Goal: Task Accomplishment & Management: Manage account settings

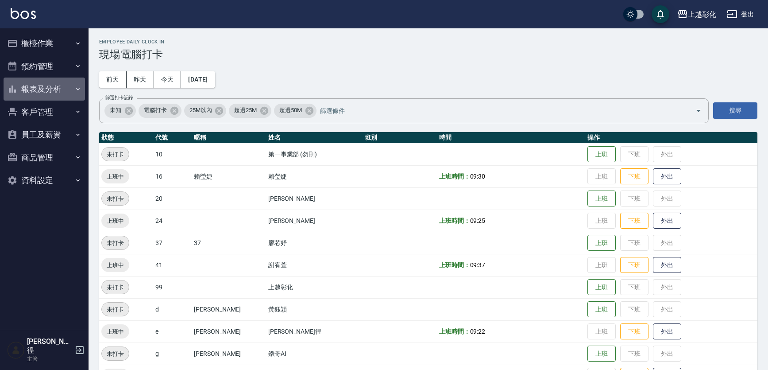
click at [58, 89] on button "報表及分析" at bounding box center [44, 88] width 81 height 23
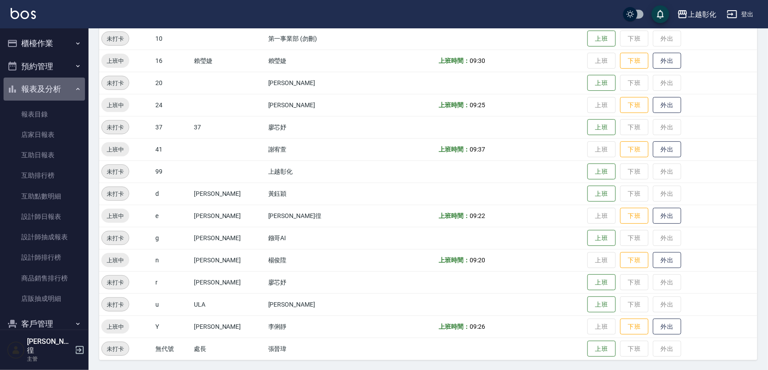
click at [58, 94] on button "報表及分析" at bounding box center [44, 88] width 81 height 23
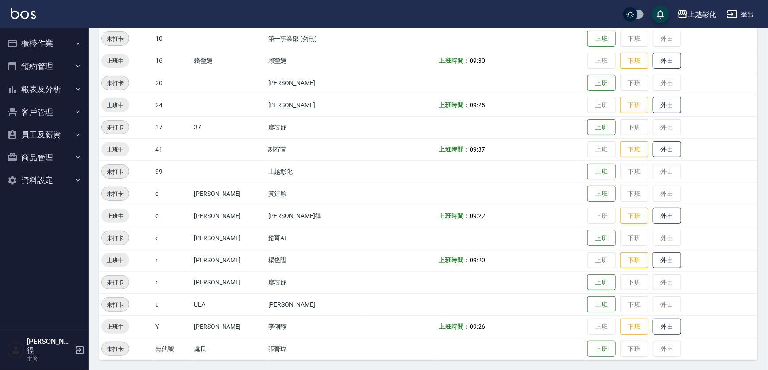
click at [62, 90] on button "報表及分析" at bounding box center [44, 88] width 81 height 23
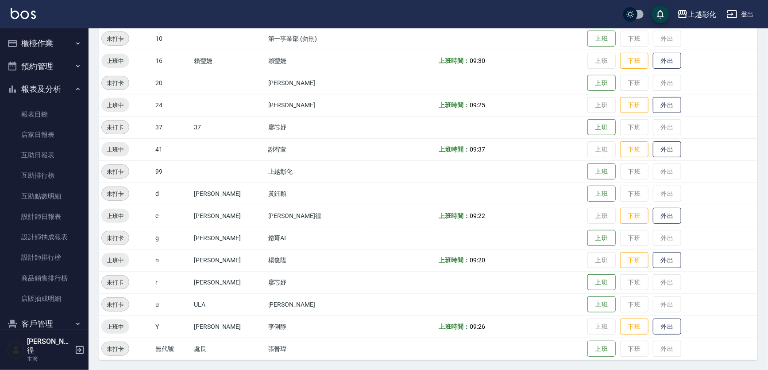
click at [62, 90] on button "報表及分析" at bounding box center [44, 88] width 81 height 23
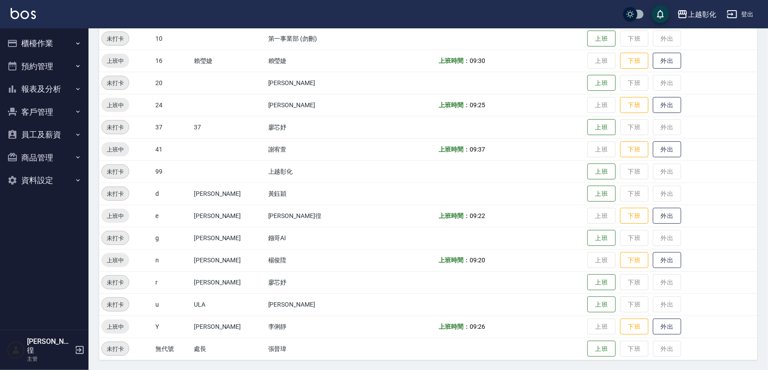
click at [64, 110] on button "客戶管理" at bounding box center [44, 111] width 81 height 23
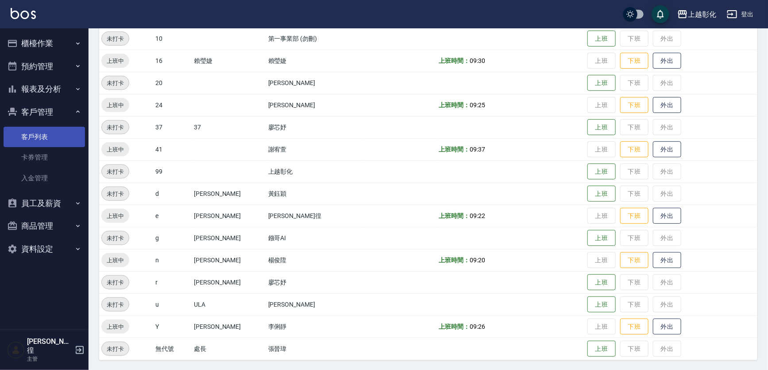
click at [58, 137] on link "客戶列表" at bounding box center [44, 137] width 81 height 20
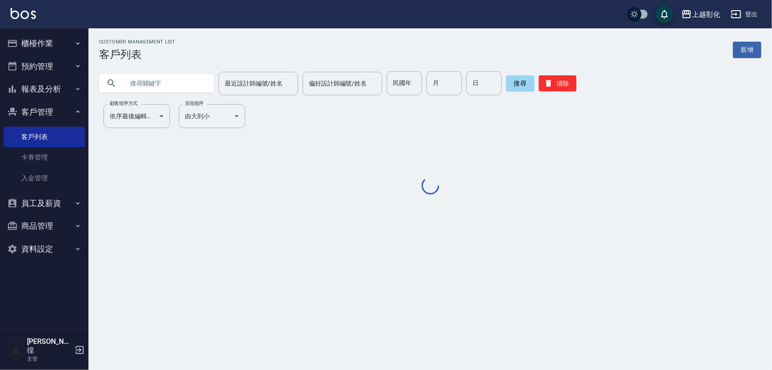
click at [197, 86] on input "text" at bounding box center [165, 83] width 83 height 24
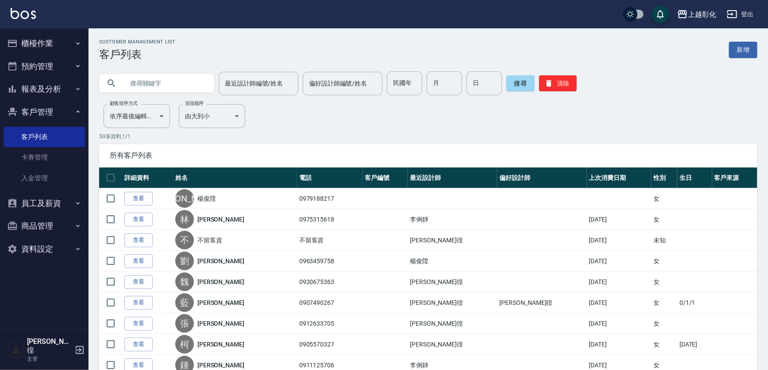
type input "8"
click at [194, 85] on input "0982" at bounding box center [165, 83] width 83 height 24
type input "0982892896"
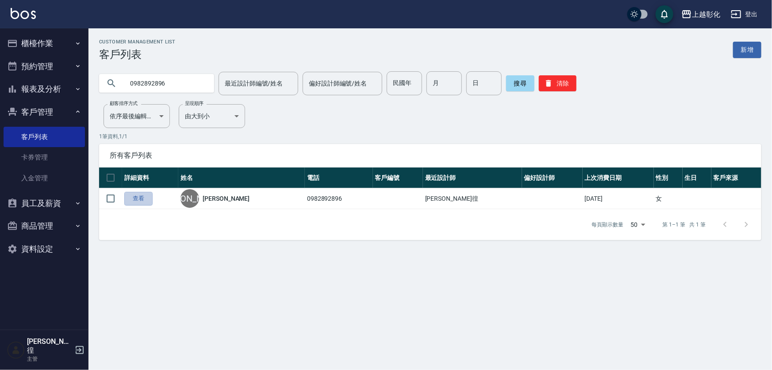
click at [133, 205] on link "查看" at bounding box center [138, 199] width 28 height 14
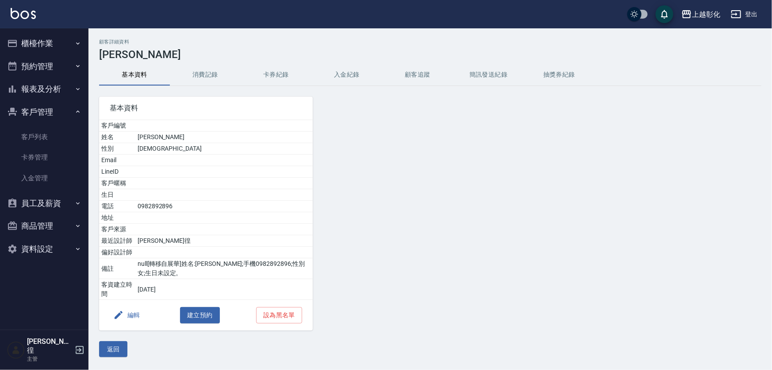
click at [351, 72] on button "入金紀錄" at bounding box center [347, 74] width 71 height 21
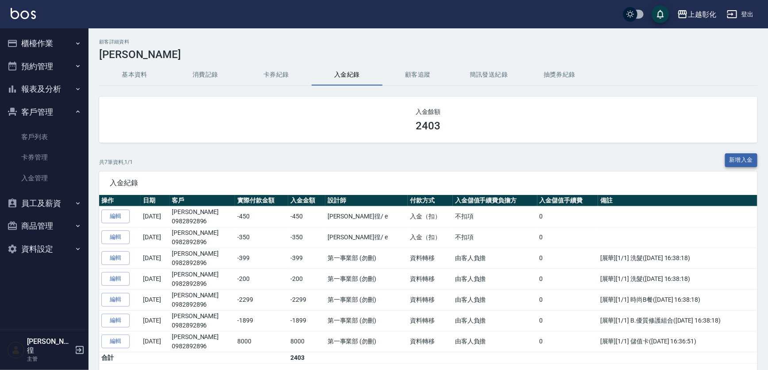
click at [744, 161] on button "新增入金" at bounding box center [741, 160] width 33 height 14
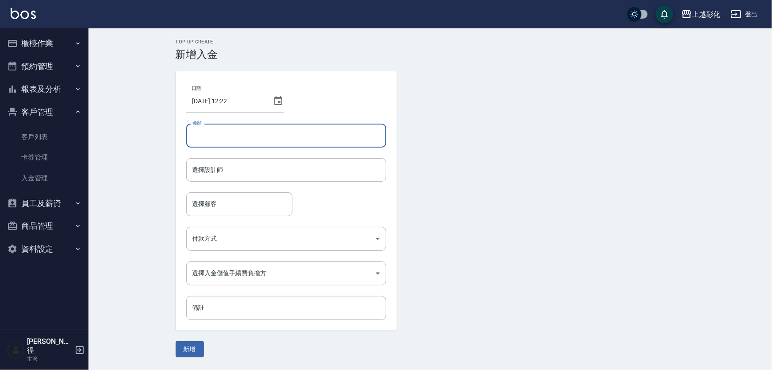
click at [229, 135] on input "金額" at bounding box center [286, 136] width 200 height 24
type input "-1500"
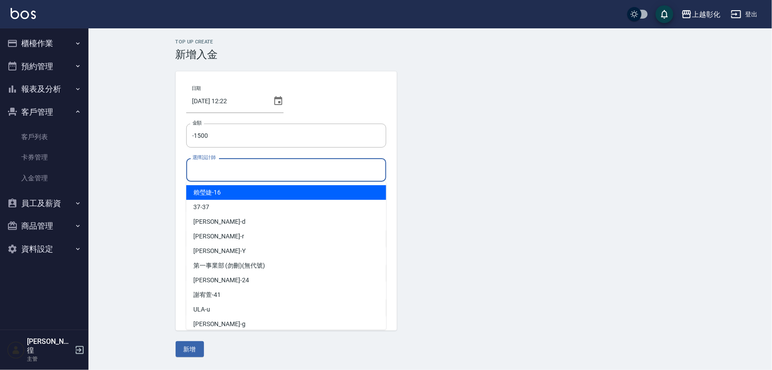
click at [226, 164] on input "選擇設計師" at bounding box center [286, 169] width 192 height 15
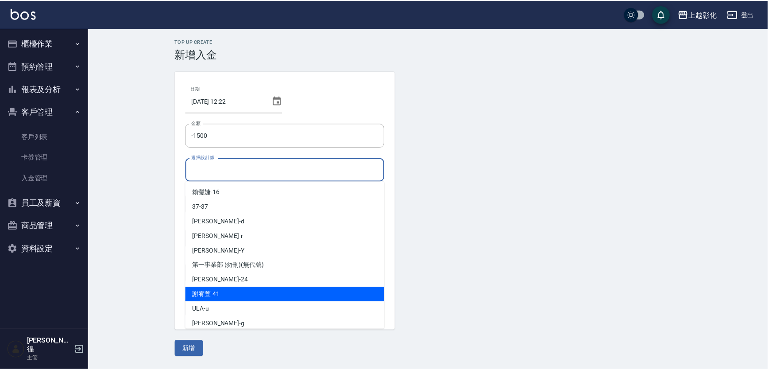
scroll to position [63, 0]
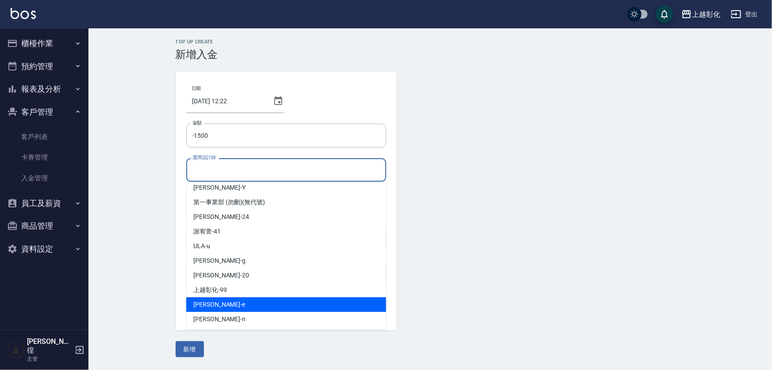
click at [217, 308] on div "allen -e" at bounding box center [286, 304] width 200 height 15
type input "allen-e"
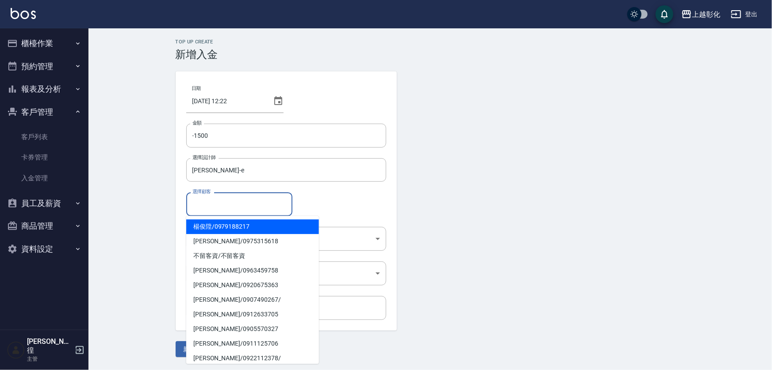
click at [243, 207] on input "選擇顧客" at bounding box center [239, 203] width 98 height 15
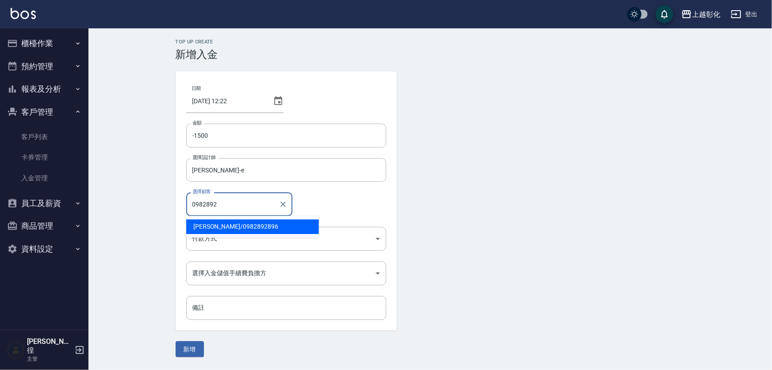
click at [246, 225] on span "楊亞眞 / 0982892896" at bounding box center [252, 226] width 133 height 15
type input "楊亞眞/0982892896"
click at [259, 239] on body "上越彰化 登出 櫃檯作業 打帳單 帳單列表 現金收支登錄 材料自購登錄 每日結帳 排班表 現場電腦打卡 預約管理 預約管理 單日預約紀錄 單週預約紀錄 報表及…" at bounding box center [386, 185] width 772 height 370
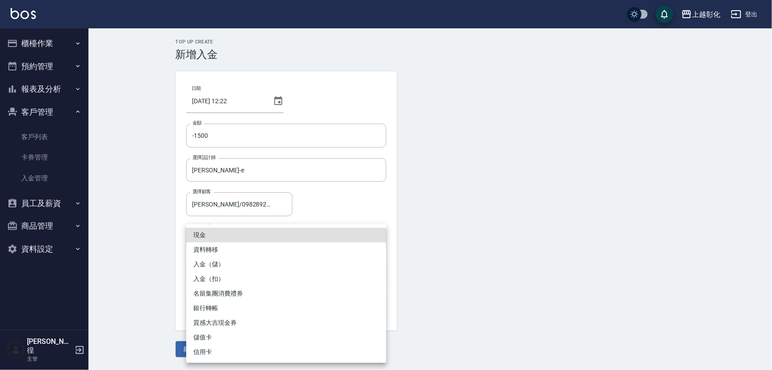
click at [248, 274] on li "入金（扣）" at bounding box center [286, 278] width 200 height 15
type input "入金（扣）"
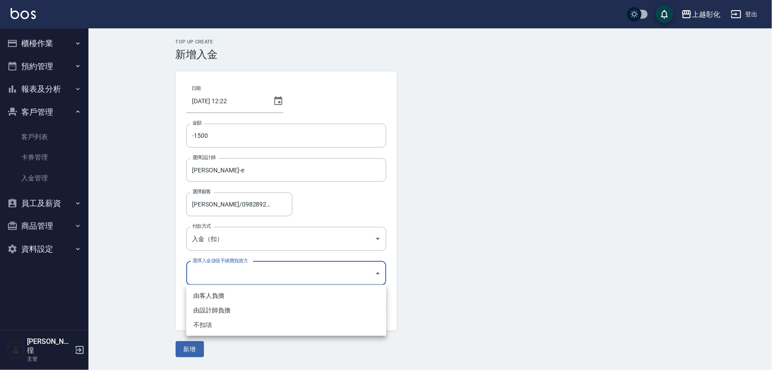
click at [214, 278] on body "上越彰化 登出 櫃檯作業 打帳單 帳單列表 現金收支登錄 材料自購登錄 每日結帳 排班表 現場電腦打卡 預約管理 預約管理 單日預約紀錄 單週預約紀錄 報表及…" at bounding box center [386, 185] width 772 height 370
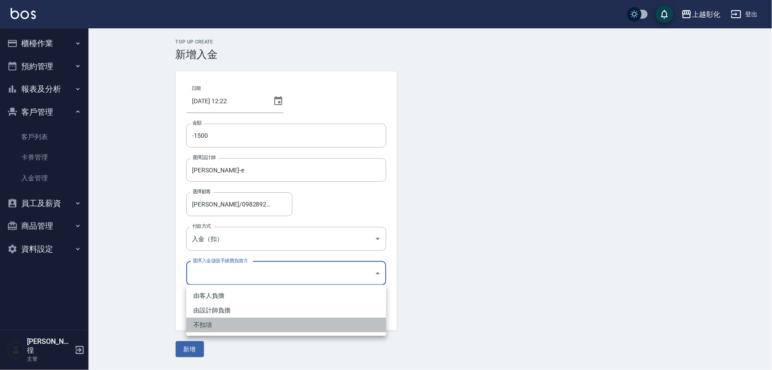
click at [220, 325] on li "不扣項" at bounding box center [286, 324] width 200 height 15
type input "WITHOUTHANDLINGFEE"
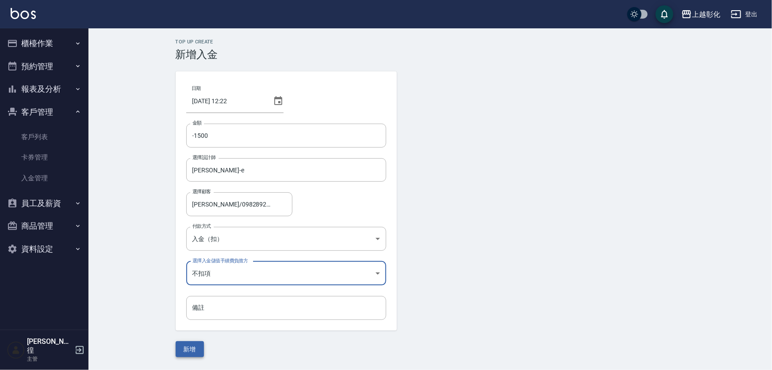
click at [199, 346] on button "新增" at bounding box center [190, 349] width 28 height 16
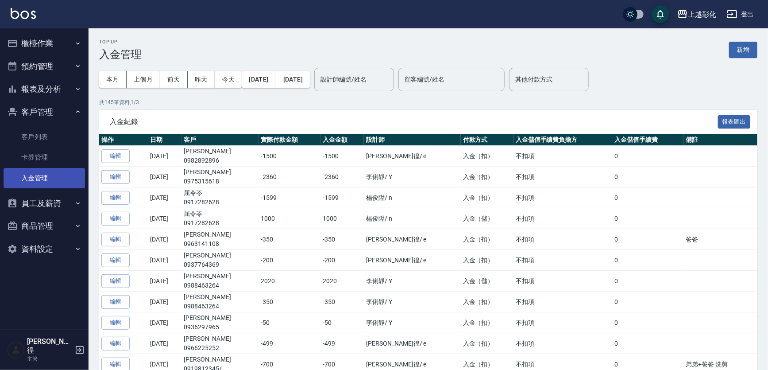
click at [38, 178] on link "入金管理" at bounding box center [44, 178] width 81 height 20
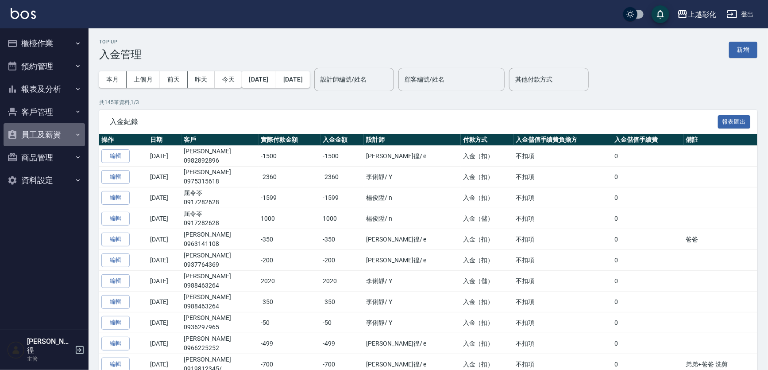
click at [62, 136] on button "員工及薪資" at bounding box center [44, 134] width 81 height 23
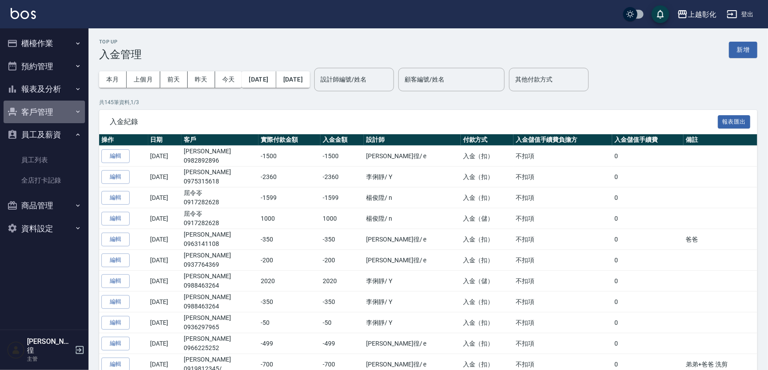
click at [73, 112] on button "客戶管理" at bounding box center [44, 111] width 81 height 23
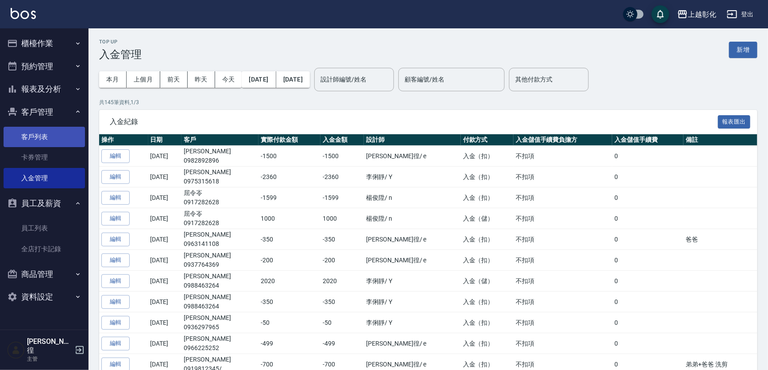
click at [53, 141] on link "客戶列表" at bounding box center [44, 137] width 81 height 20
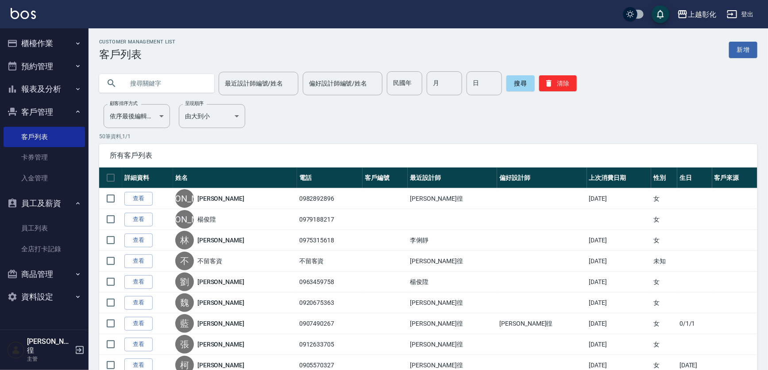
click at [173, 80] on input "text" at bounding box center [165, 83] width 83 height 24
type input "0982892"
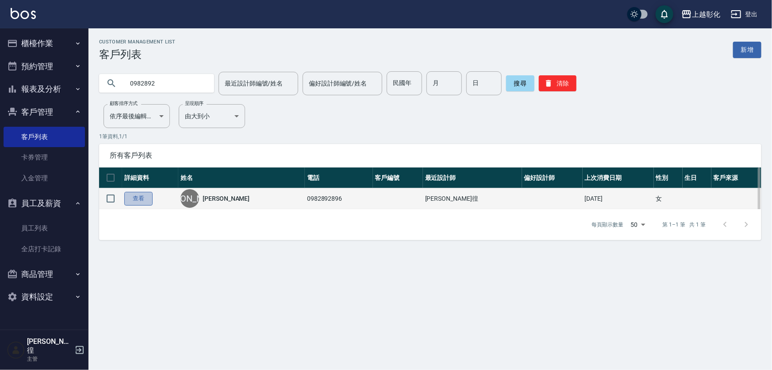
click at [149, 203] on link "查看" at bounding box center [138, 199] width 28 height 14
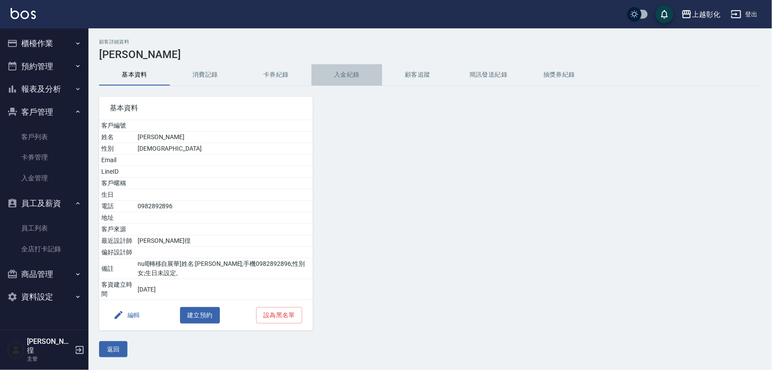
click at [358, 72] on button "入金紀錄" at bounding box center [347, 74] width 71 height 21
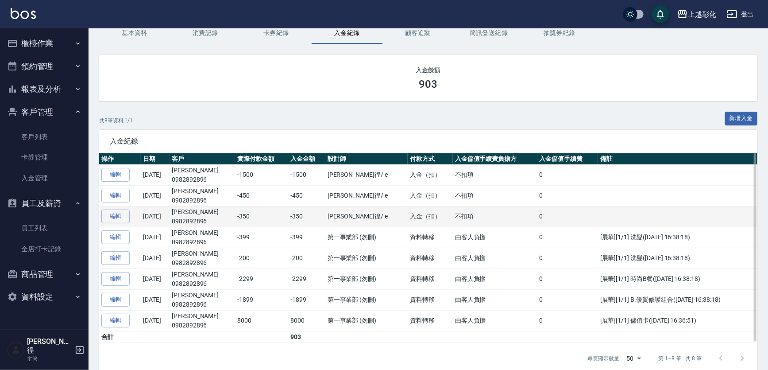
scroll to position [80, 0]
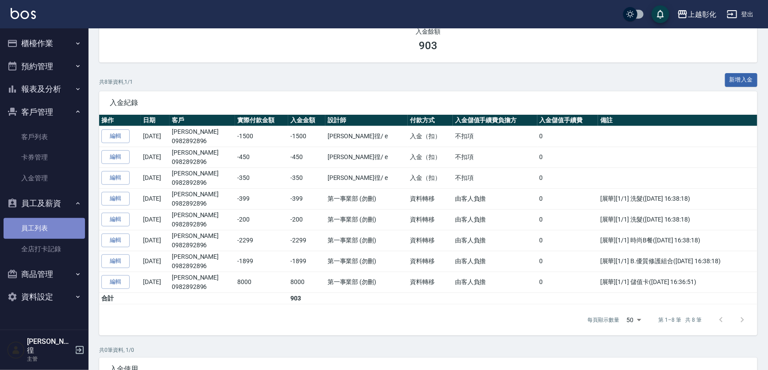
click at [65, 230] on link "員工列表" at bounding box center [44, 228] width 81 height 20
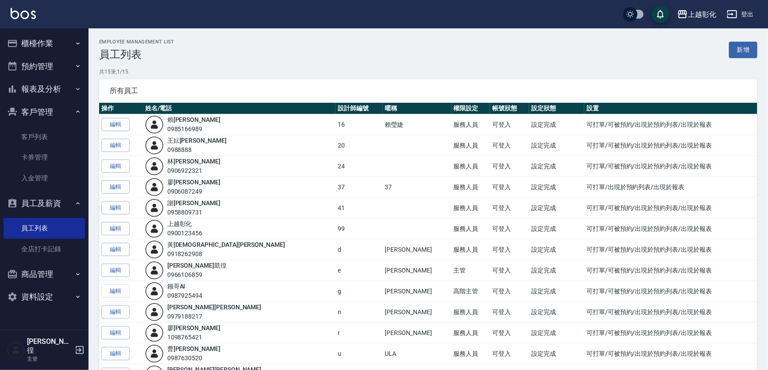
click at [56, 299] on button "資料設定" at bounding box center [44, 296] width 81 height 23
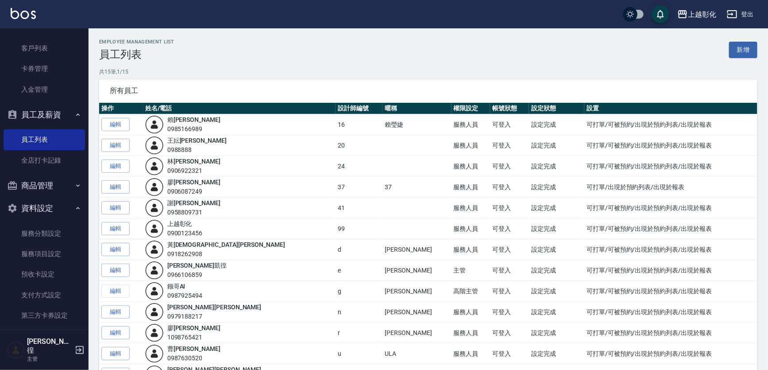
scroll to position [90, 0]
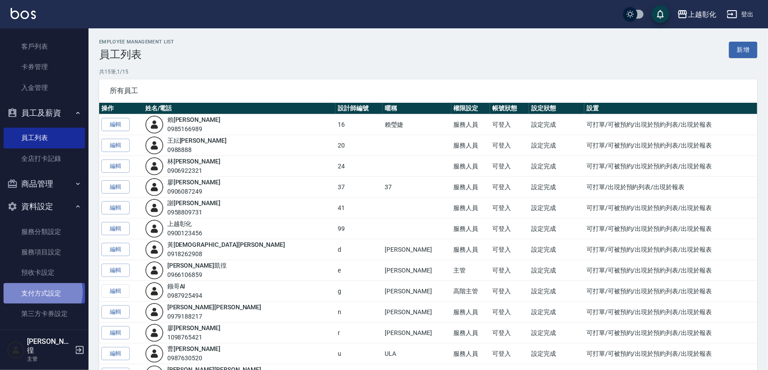
click at [42, 292] on link "支付方式設定" at bounding box center [44, 293] width 81 height 20
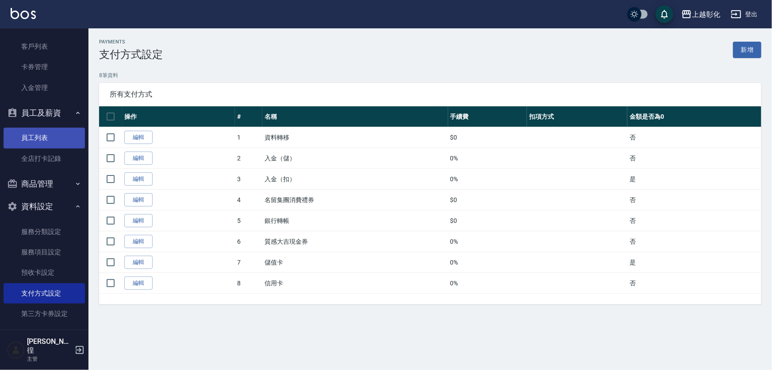
click at [49, 130] on link "員工列表" at bounding box center [44, 137] width 81 height 20
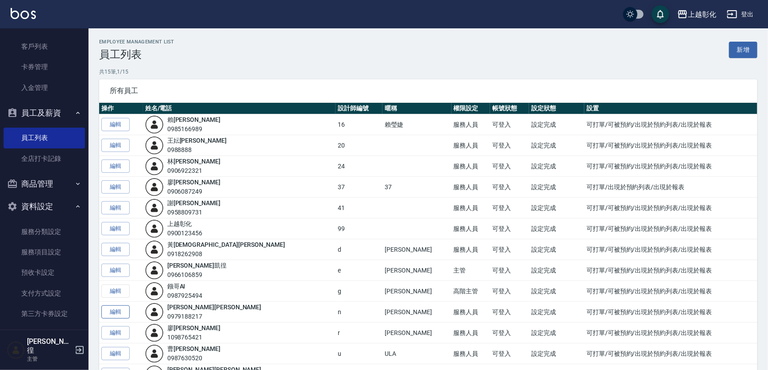
click at [121, 311] on link "編輯" at bounding box center [115, 312] width 28 height 14
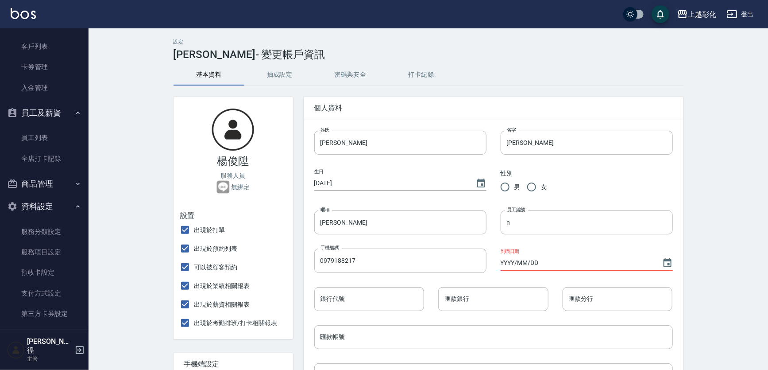
click at [355, 76] on button "密碼與安全" at bounding box center [350, 74] width 71 height 21
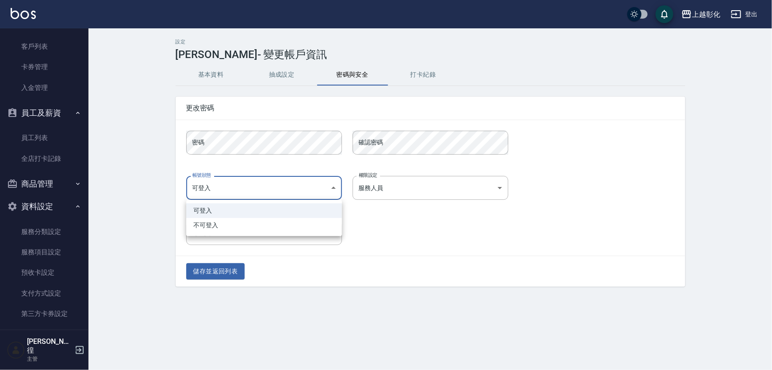
click at [331, 187] on body "上越彰化 登出 櫃檯作業 打帳單 帳單列表 現金收支登錄 材料自購登錄 每日結帳 排班表 現場電腦打卡 預約管理 預約管理 單日預約紀錄 單週預約紀錄 報表及…" at bounding box center [386, 185] width 772 height 370
click at [328, 186] on div at bounding box center [386, 185] width 772 height 370
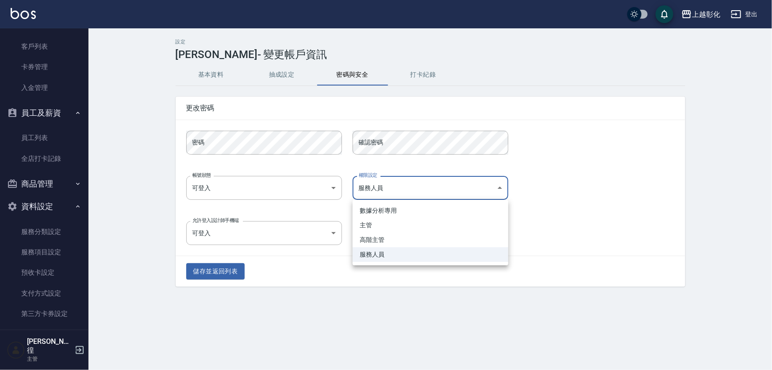
click at [386, 185] on body "上越彰化 登出 櫃檯作業 打帳單 帳單列表 現金收支登錄 材料自購登錄 每日結帳 排班表 現場電腦打卡 預約管理 預約管理 單日預約紀錄 單週預約紀錄 報表及…" at bounding box center [386, 185] width 772 height 370
click at [394, 189] on div at bounding box center [386, 185] width 772 height 370
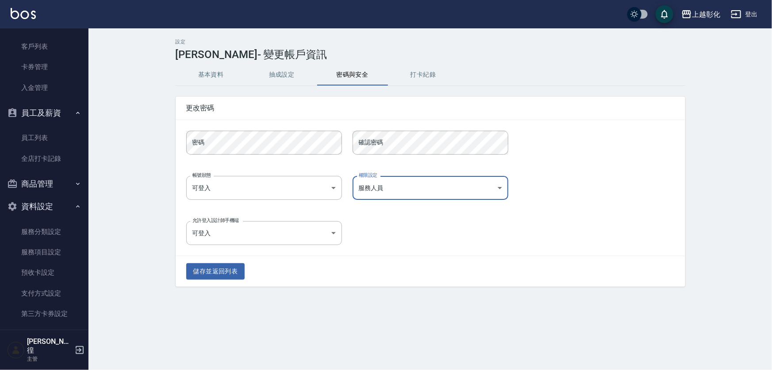
click at [394, 189] on body "上越彰化 登出 櫃檯作業 打帳單 帳單列表 現金收支登錄 材料自購登錄 每日結帳 排班表 現場電腦打卡 預約管理 預約管理 單日預約紀錄 單週預約紀錄 報表及…" at bounding box center [386, 185] width 772 height 370
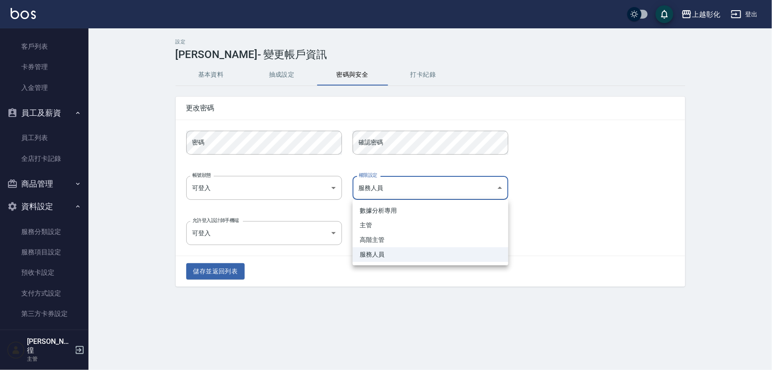
click at [378, 259] on li "服務人員" at bounding box center [431, 254] width 156 height 15
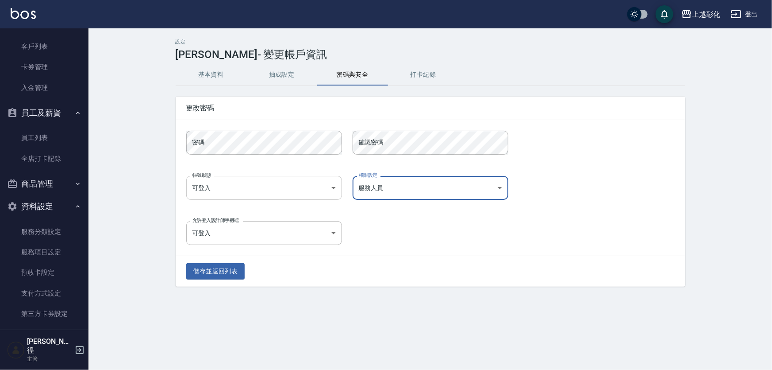
click at [250, 190] on body "上越彰化 登出 櫃檯作業 打帳單 帳單列表 現金收支登錄 材料自購登錄 每日結帳 排班表 現場電腦打卡 預約管理 預約管理 單日預約紀錄 單週預約紀錄 報表及…" at bounding box center [386, 185] width 772 height 370
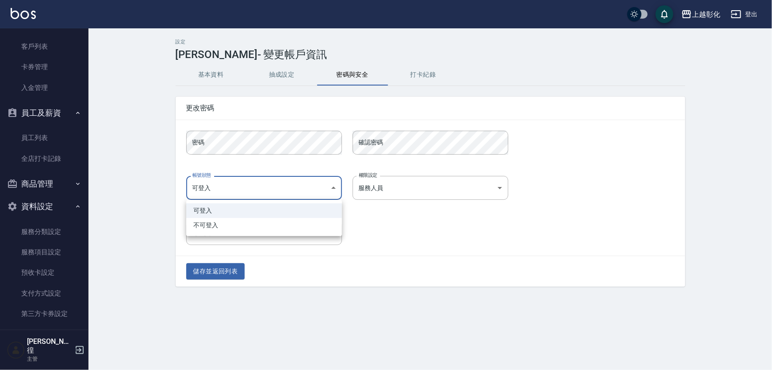
click at [248, 200] on ul "可登入 不可登入" at bounding box center [264, 218] width 156 height 36
click at [247, 212] on li "可登入" at bounding box center [264, 210] width 156 height 15
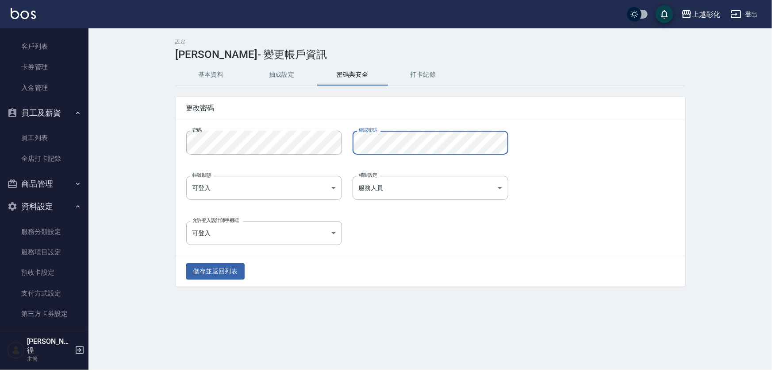
click at [570, 126] on div "密碼 密碼 確認密碼 確認密碼" at bounding box center [425, 137] width 499 height 35
click at [231, 275] on button "儲存並返回列表" at bounding box center [215, 271] width 59 height 16
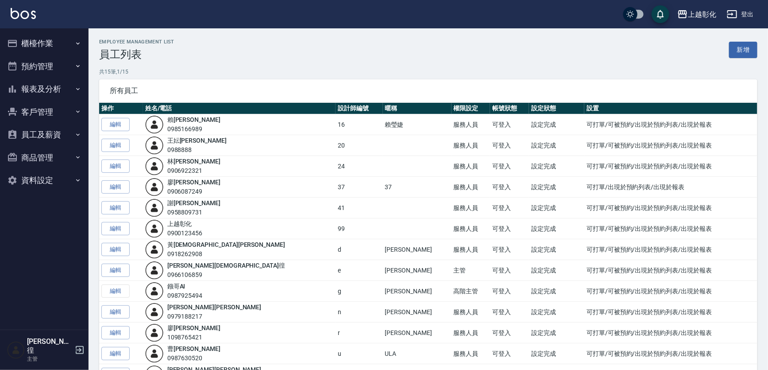
click at [353, 85] on div "所有員工" at bounding box center [428, 90] width 658 height 23
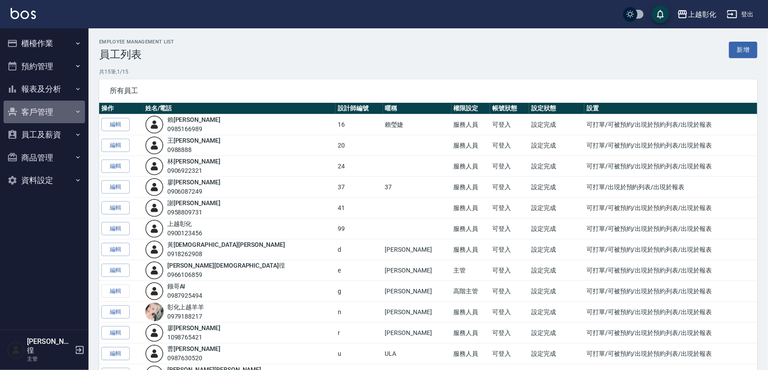
click at [58, 112] on button "客戶管理" at bounding box center [44, 111] width 81 height 23
click at [50, 111] on button "客戶管理" at bounding box center [44, 111] width 81 height 23
drag, startPoint x: 48, startPoint y: 113, endPoint x: 32, endPoint y: 116, distance: 15.8
click at [32, 116] on button "客戶管理" at bounding box center [44, 111] width 81 height 23
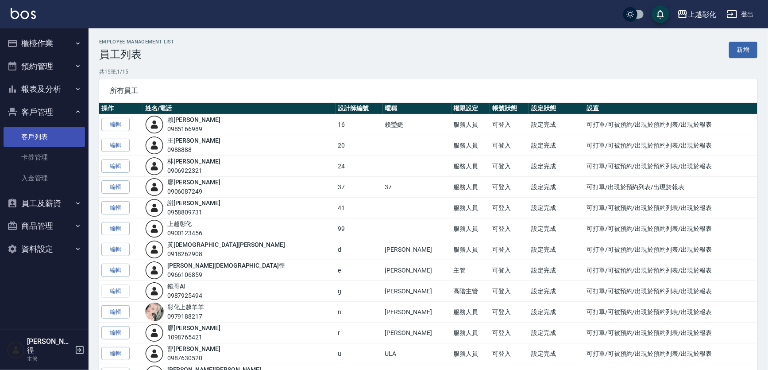
click at [51, 133] on link "客戶列表" at bounding box center [44, 137] width 81 height 20
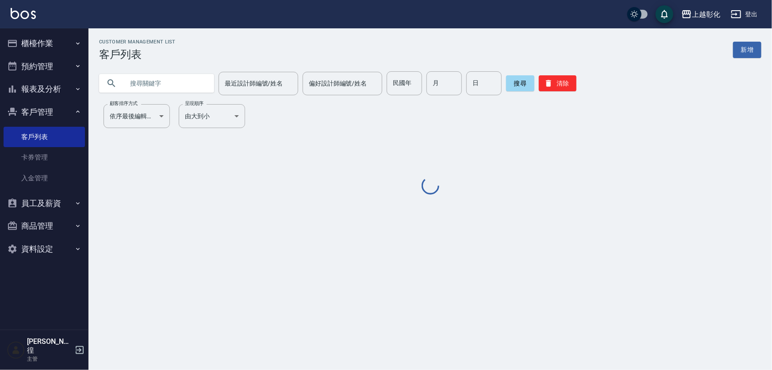
click at [134, 76] on input "text" at bounding box center [165, 83] width 83 height 24
click at [146, 91] on input "09" at bounding box center [165, 83] width 83 height 24
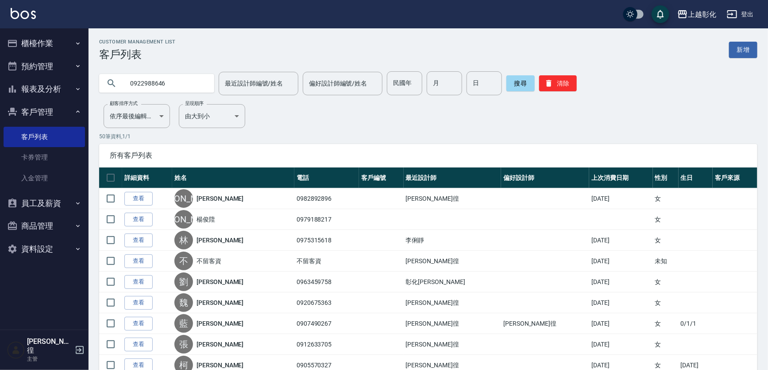
type input "0922988646"
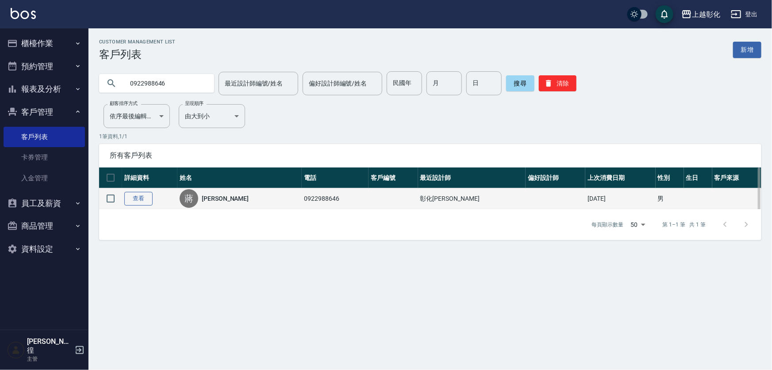
click at [143, 202] on link "查看" at bounding box center [138, 199] width 28 height 14
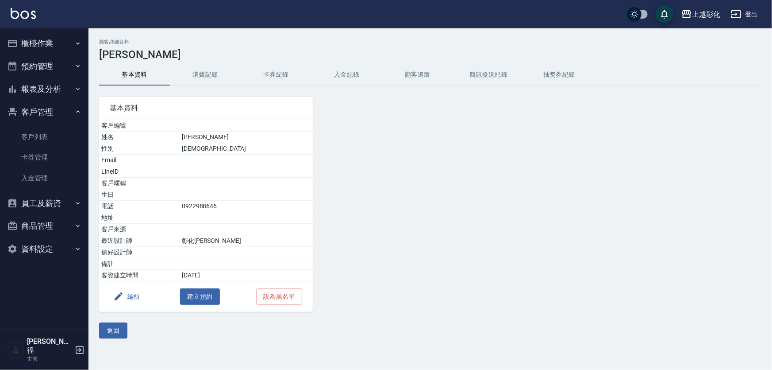
click at [359, 77] on button "入金紀錄" at bounding box center [347, 74] width 71 height 21
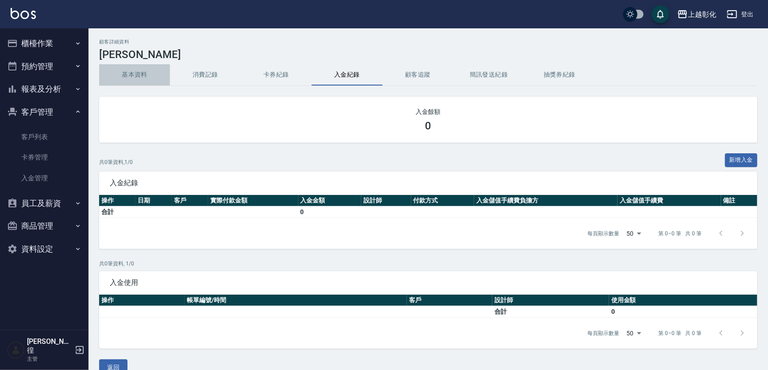
click at [151, 76] on button "基本資料" at bounding box center [134, 74] width 71 height 21
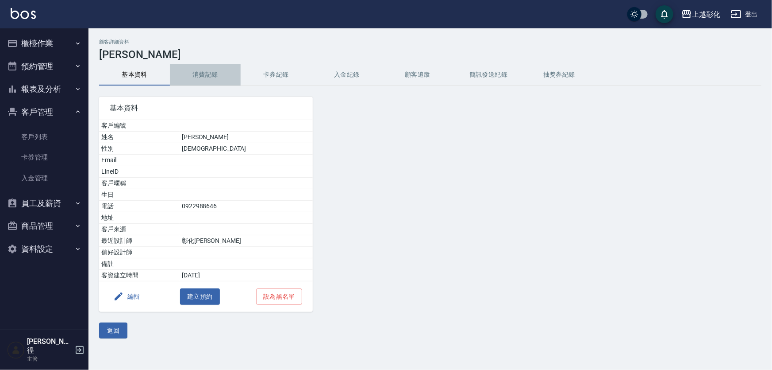
click at [201, 74] on button "消費記錄" at bounding box center [205, 74] width 71 height 21
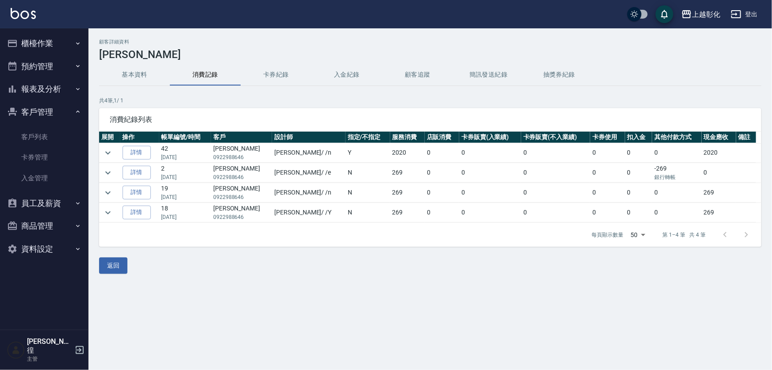
click at [355, 77] on button "入金紀錄" at bounding box center [347, 74] width 71 height 21
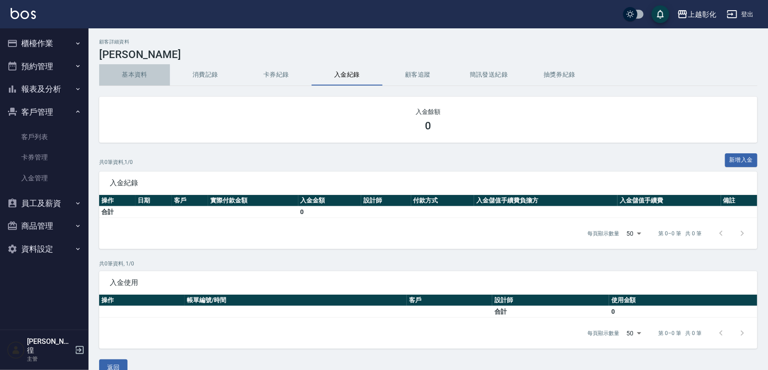
click at [125, 80] on button "基本資料" at bounding box center [134, 74] width 71 height 21
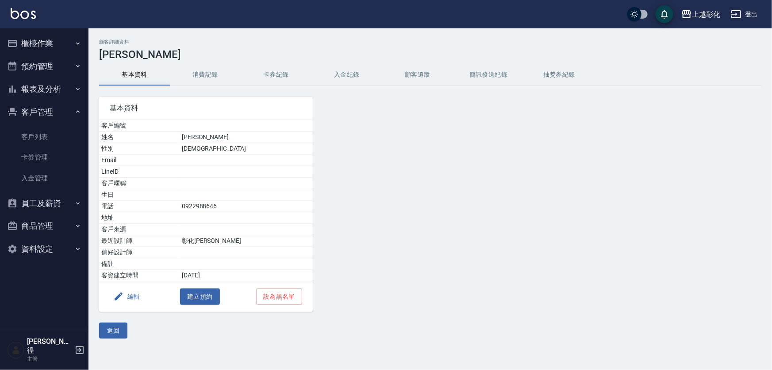
click at [263, 73] on button "卡券紀錄" at bounding box center [276, 74] width 71 height 21
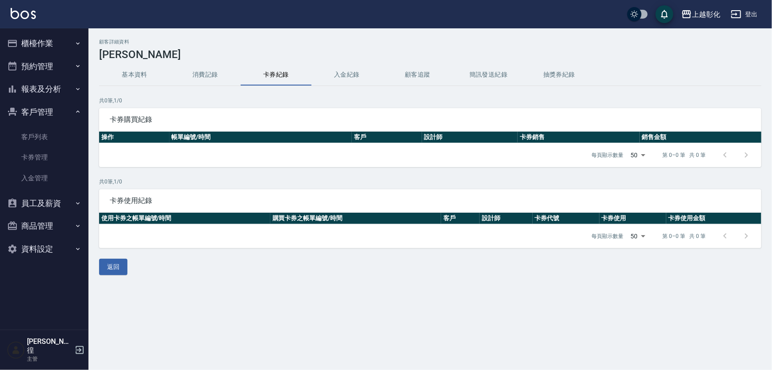
click at [225, 73] on button "消費記錄" at bounding box center [205, 74] width 71 height 21
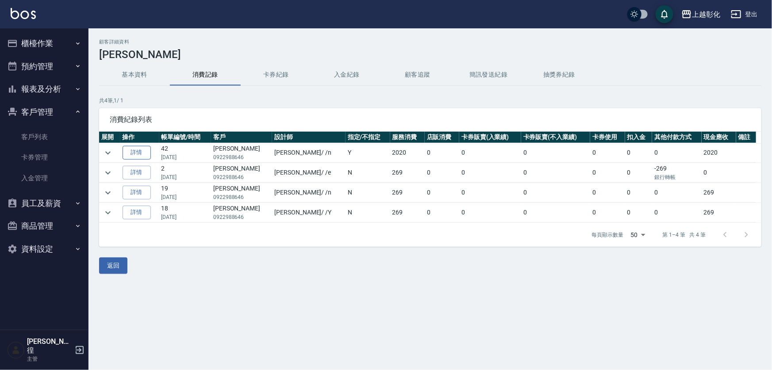
click at [149, 154] on link "詳情" at bounding box center [137, 153] width 28 height 14
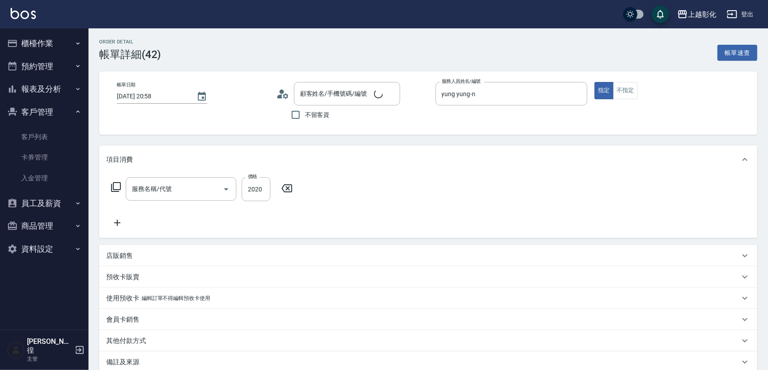
type input "2025/08/10 20:58"
type input "yung yung-n"
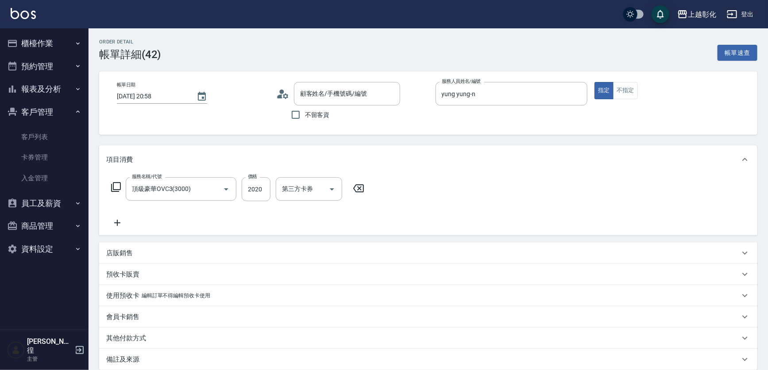
type input "頂級豪華OVC3(3000)"
type input "蔣鎧俊/0922988646/null"
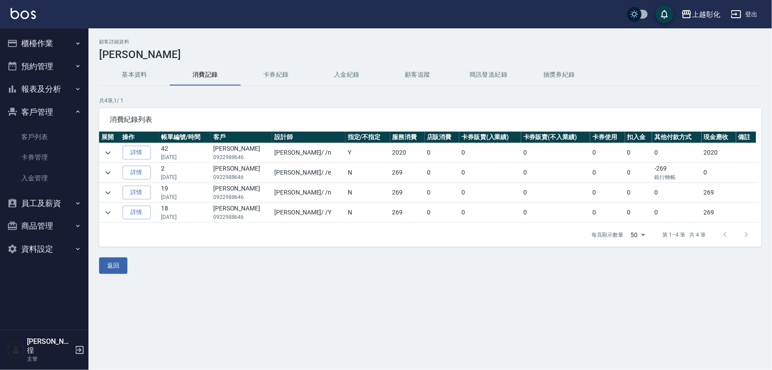
click at [346, 76] on button "入金紀錄" at bounding box center [347, 74] width 71 height 21
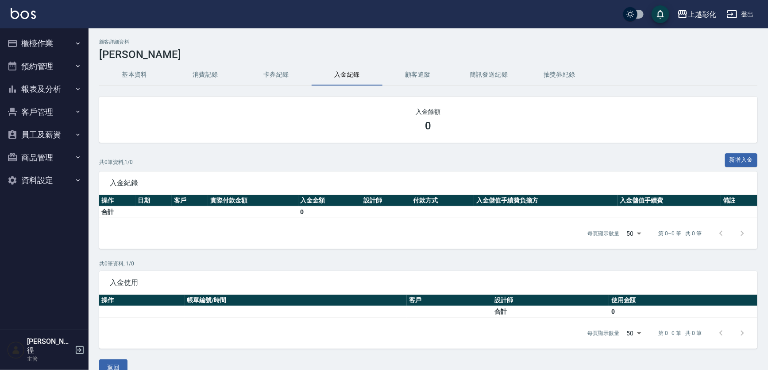
click at [68, 90] on button "報表及分析" at bounding box center [44, 88] width 81 height 23
click at [69, 89] on button "報表及分析" at bounding box center [44, 88] width 81 height 23
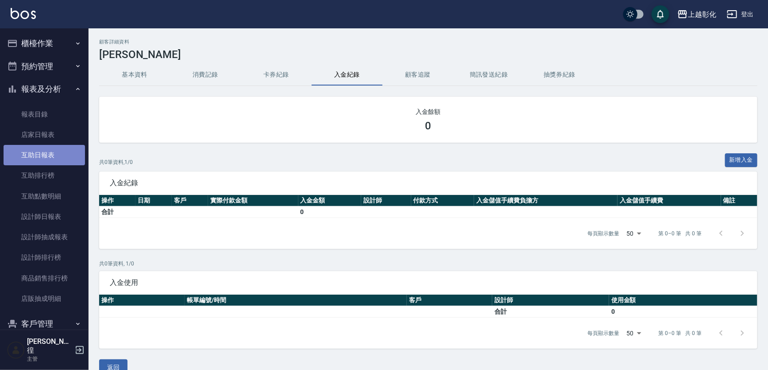
click at [49, 155] on link "互助日報表" at bounding box center [44, 155] width 81 height 20
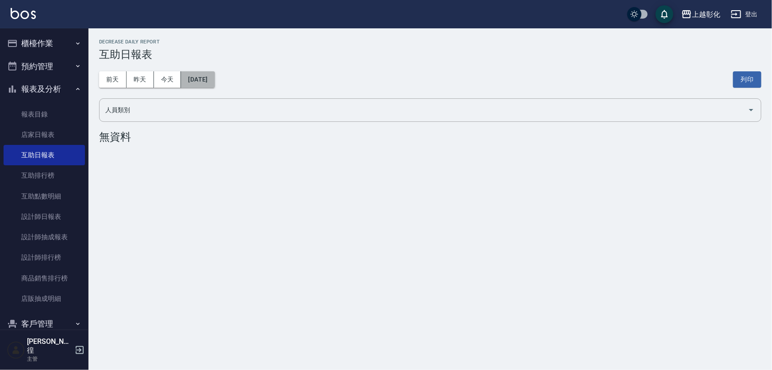
click at [208, 81] on button "[DATE]" at bounding box center [198, 79] width 34 height 16
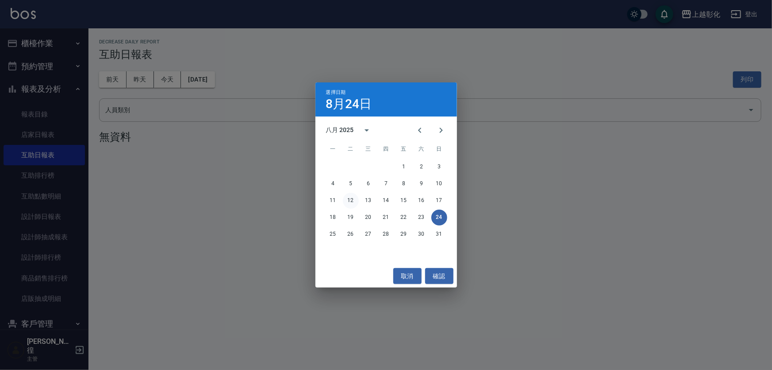
click at [354, 200] on button "12" at bounding box center [351, 201] width 16 height 16
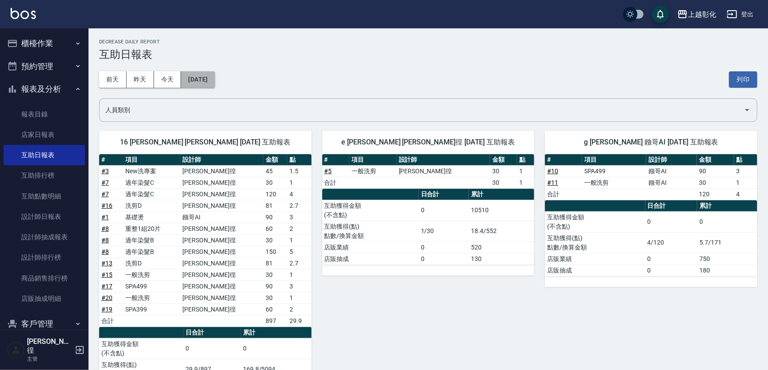
click at [214, 80] on button "[DATE]" at bounding box center [198, 79] width 34 height 16
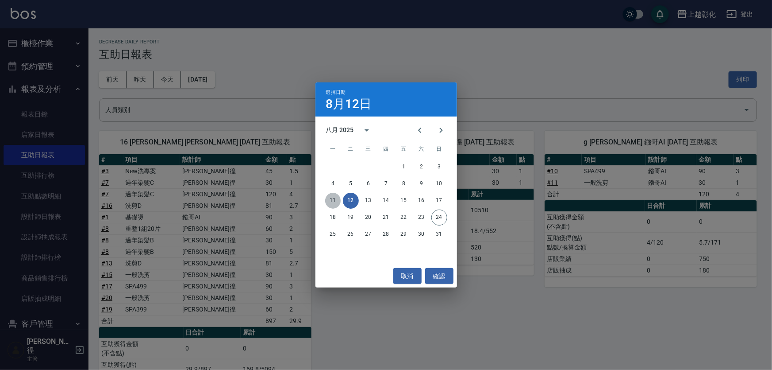
click at [333, 202] on button "11" at bounding box center [333, 201] width 16 height 16
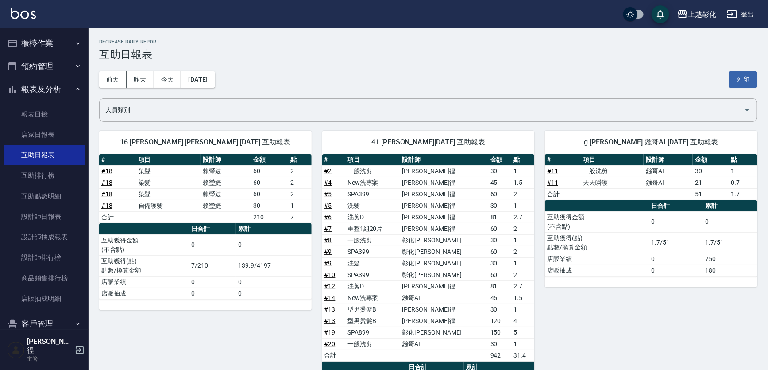
click at [608, 84] on div "[DATE] [DATE] [DATE] [DATE] 列印" at bounding box center [428, 80] width 658 height 38
click at [215, 83] on button "[DATE]" at bounding box center [198, 79] width 34 height 16
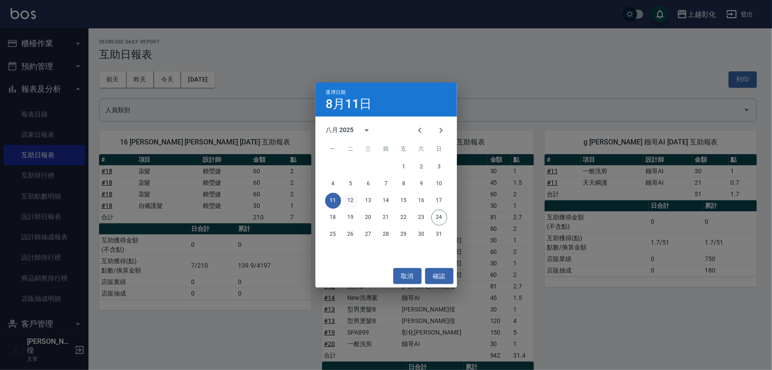
click at [353, 203] on button "12" at bounding box center [351, 201] width 16 height 16
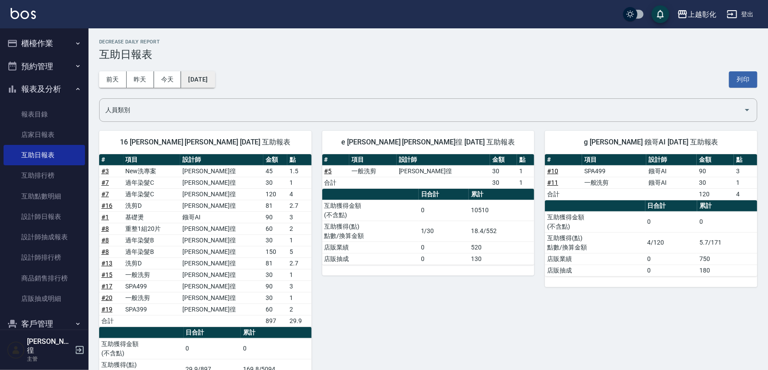
click at [201, 78] on button "[DATE]" at bounding box center [198, 79] width 34 height 16
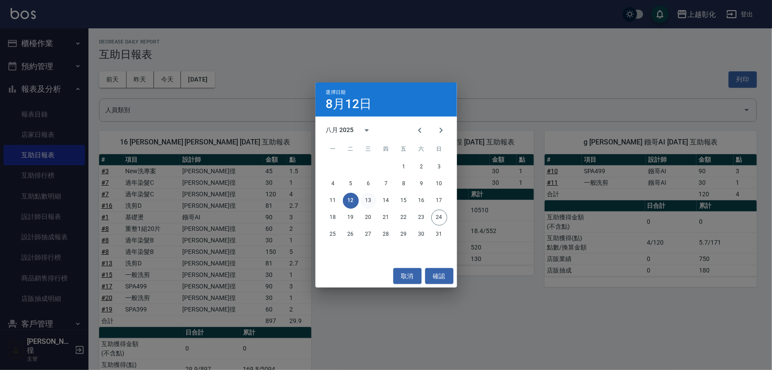
click at [371, 206] on button "13" at bounding box center [369, 201] width 16 height 16
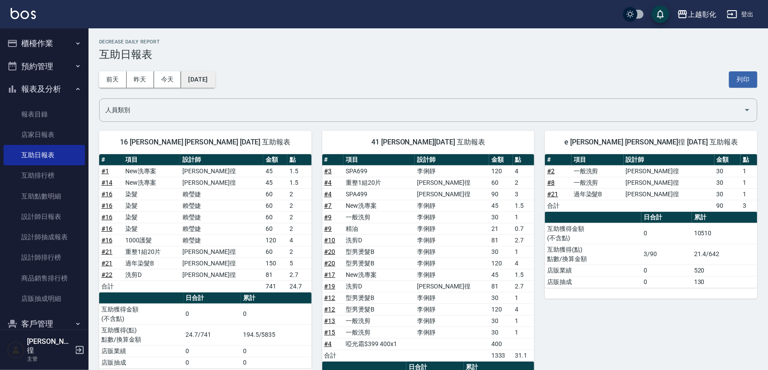
click at [215, 80] on button "[DATE]" at bounding box center [198, 79] width 34 height 16
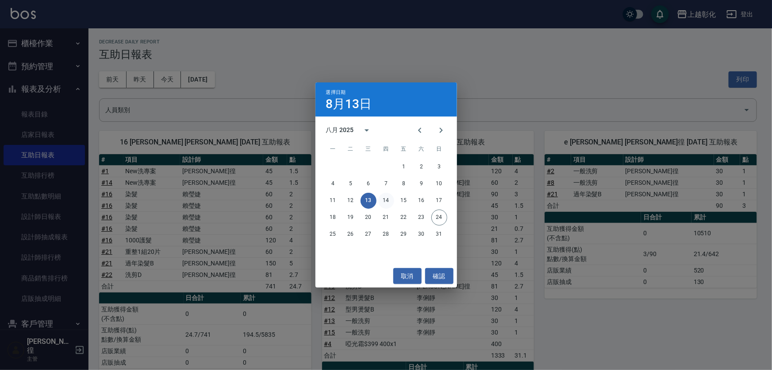
click at [390, 202] on button "14" at bounding box center [386, 201] width 16 height 16
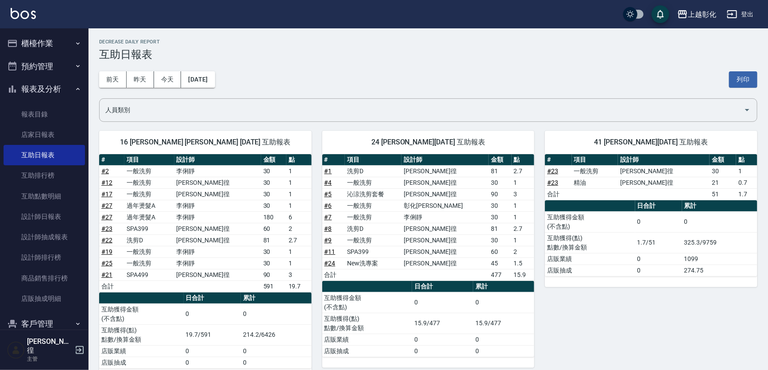
click at [216, 70] on div "[DATE] [DATE] [DATE] [DATE] 列印" at bounding box center [428, 80] width 658 height 38
click at [215, 76] on button "[DATE]" at bounding box center [198, 79] width 34 height 16
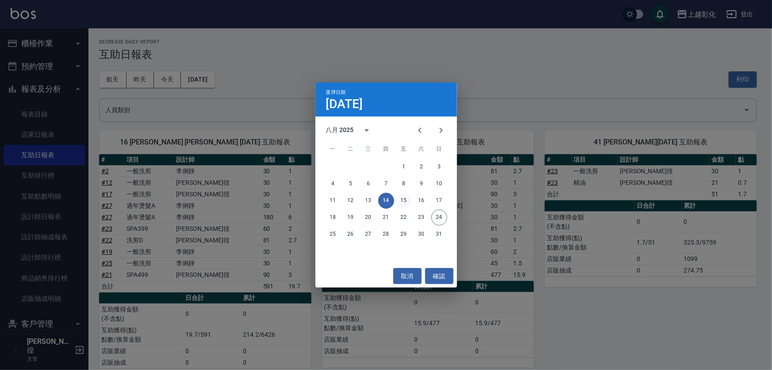
click at [409, 198] on button "15" at bounding box center [404, 201] width 16 height 16
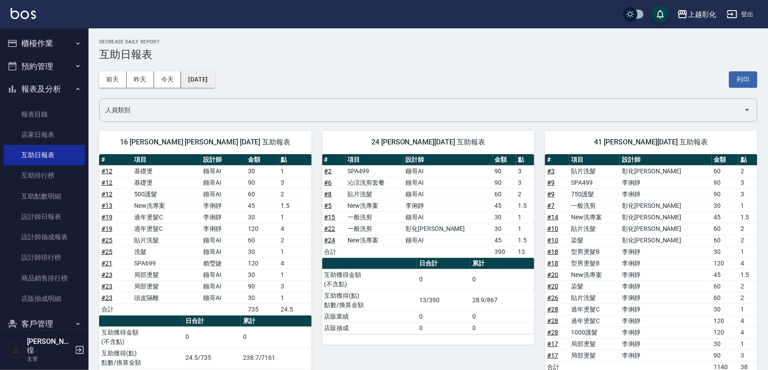
click at [203, 79] on button "2025/08/15" at bounding box center [198, 79] width 34 height 16
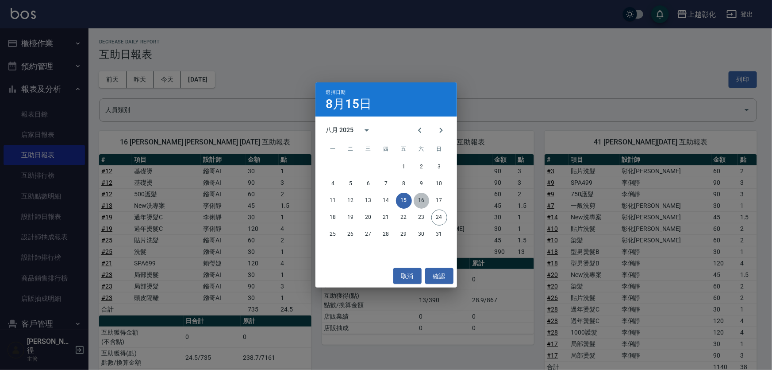
click at [425, 201] on button "16" at bounding box center [422, 201] width 16 height 16
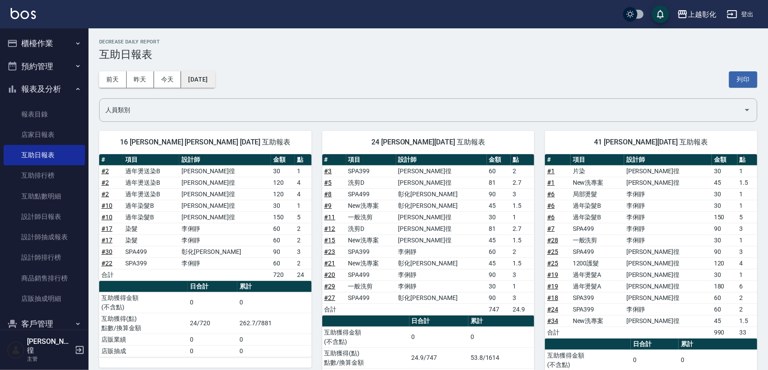
click at [215, 87] on button "2025/08/16" at bounding box center [198, 79] width 34 height 16
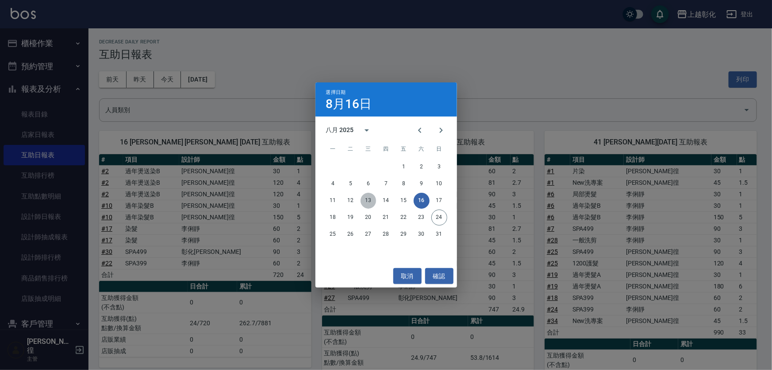
click at [366, 198] on button "13" at bounding box center [369, 201] width 16 height 16
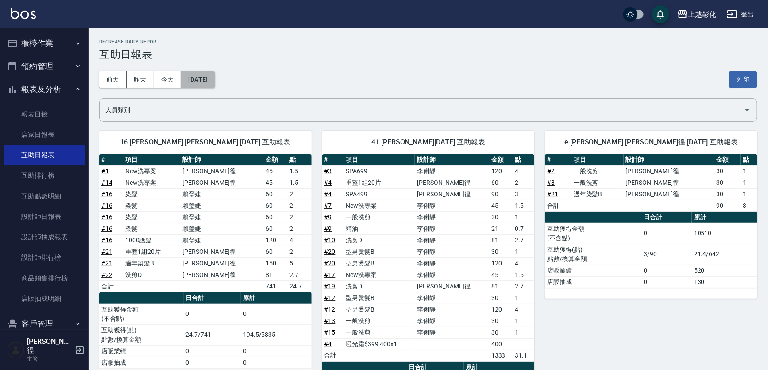
click at [215, 83] on button "2025/08/13" at bounding box center [198, 79] width 34 height 16
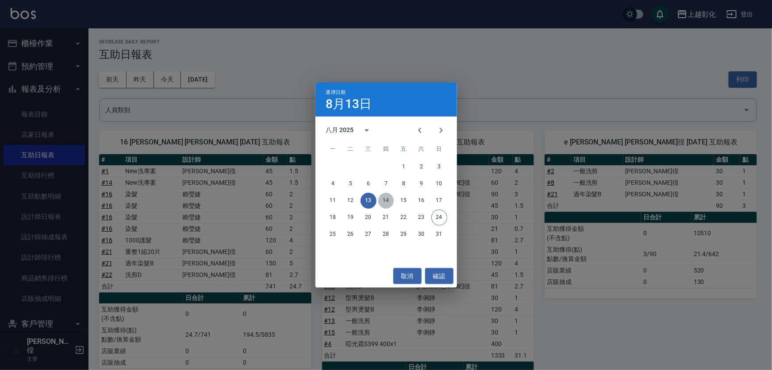
click at [392, 203] on button "14" at bounding box center [386, 201] width 16 height 16
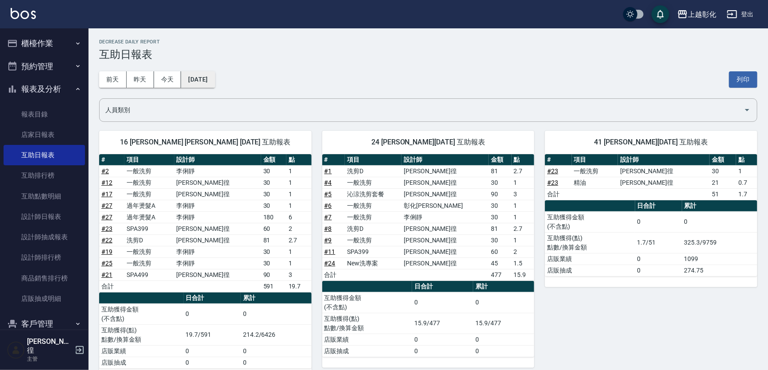
click at [215, 75] on button "2025/08/14" at bounding box center [198, 79] width 34 height 16
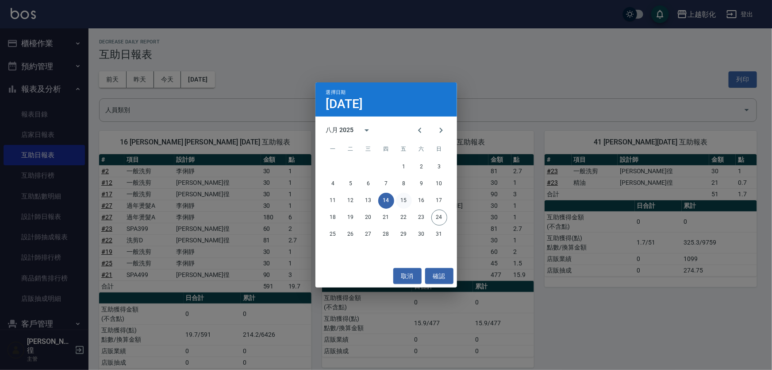
click at [405, 201] on button "15" at bounding box center [404, 201] width 16 height 16
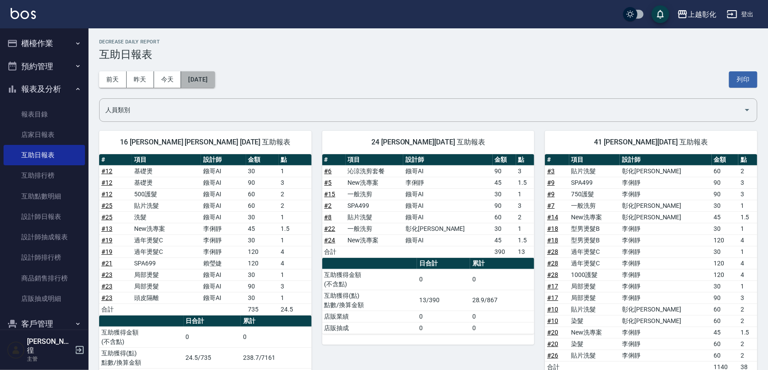
click at [212, 80] on button "2025/08/15" at bounding box center [198, 79] width 34 height 16
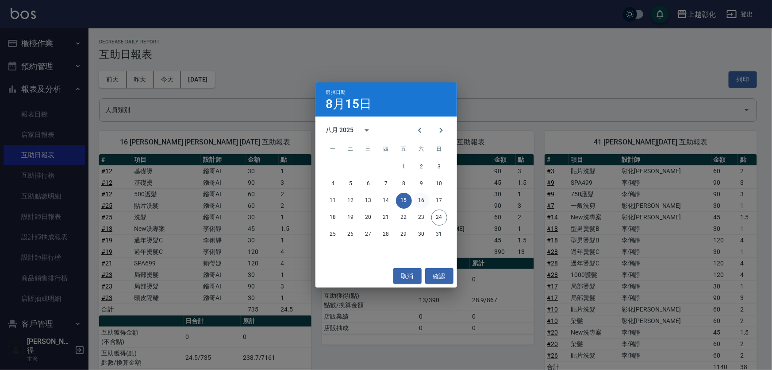
click at [425, 203] on button "16" at bounding box center [422, 201] width 16 height 16
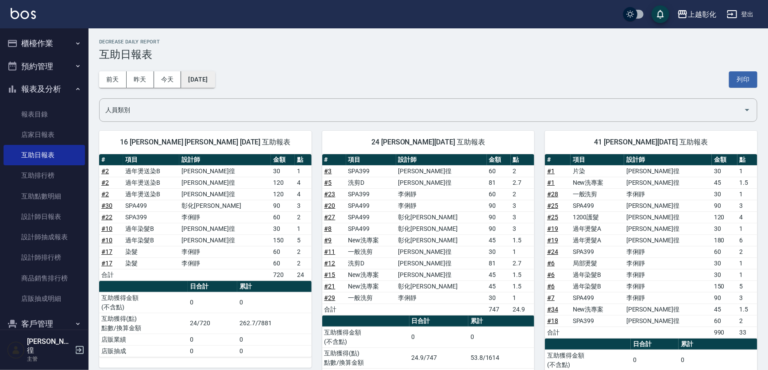
click at [215, 72] on button "2025/08/16" at bounding box center [198, 79] width 34 height 16
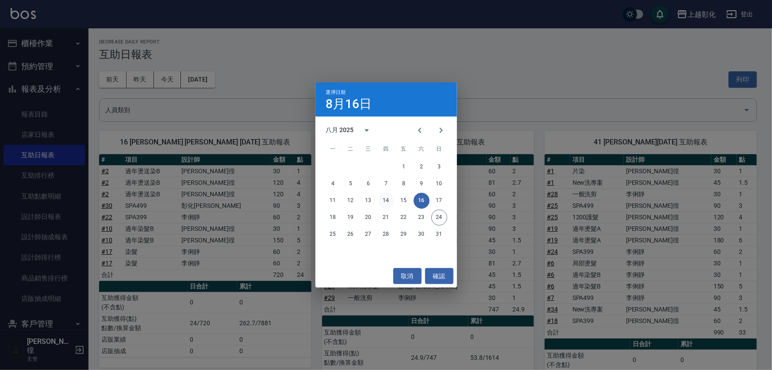
click at [383, 202] on button "14" at bounding box center [386, 201] width 16 height 16
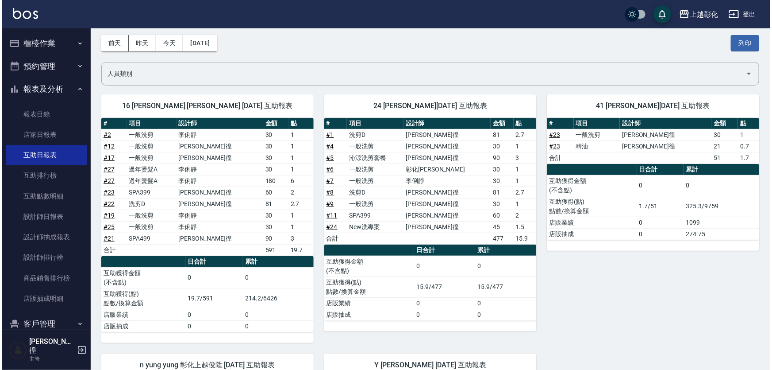
scroll to position [40, 0]
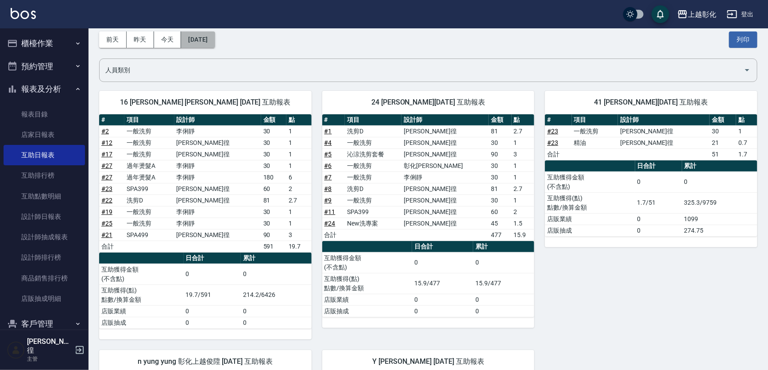
click at [203, 37] on button "2025/08/14" at bounding box center [198, 39] width 34 height 16
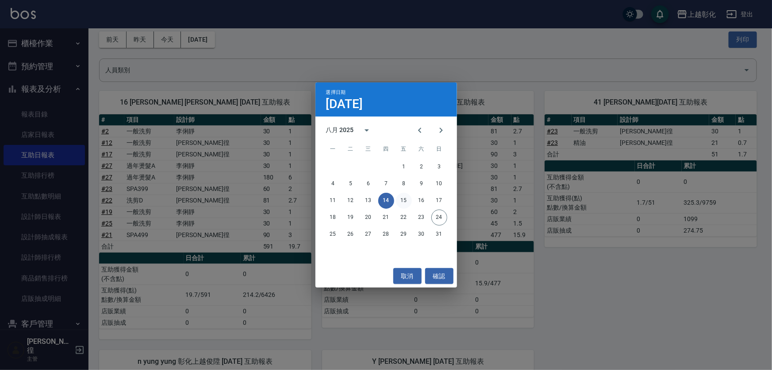
click at [403, 195] on button "15" at bounding box center [404, 201] width 16 height 16
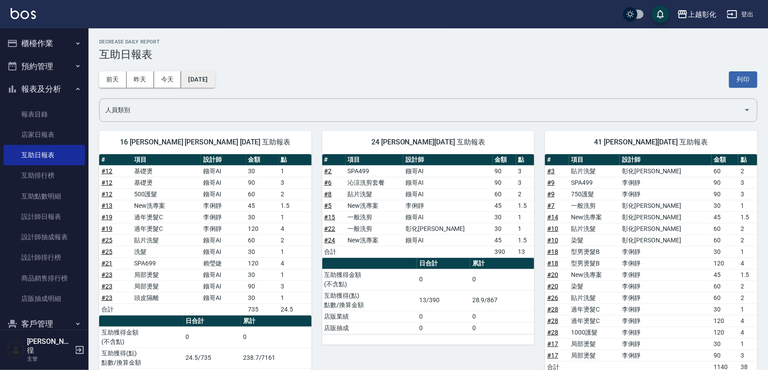
click at [215, 76] on button "2025/08/15" at bounding box center [198, 79] width 34 height 16
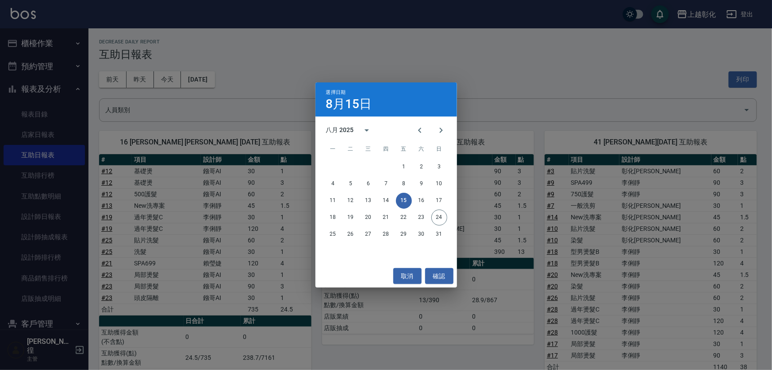
click at [202, 72] on div "選擇日期 8月15日 八月 2025 一 二 三 四 五 六 日 1 2 3 4 5 6 7 8 9 10 11 12 13 14 15 16 17 18 1…" at bounding box center [386, 185] width 772 height 370
click at [220, 89] on div "選擇日期 8月15日 八月 2025 一 二 三 四 五 六 日 1 2 3 4 5 6 7 8 9 10 11 12 13 14 15 16 17 18 1…" at bounding box center [386, 185] width 772 height 370
click at [222, 80] on div "選擇日期 8月15日 八月 2025 一 二 三 四 五 六 日 1 2 3 4 5 6 7 8 9 10 11 12 13 14 15 16 17 18 1…" at bounding box center [386, 185] width 772 height 370
click at [216, 77] on div "選擇日期 8月15日 八月 2025 一 二 三 四 五 六 日 1 2 3 4 5 6 7 8 9 10 11 12 13 14 15 16 17 18 1…" at bounding box center [386, 185] width 772 height 370
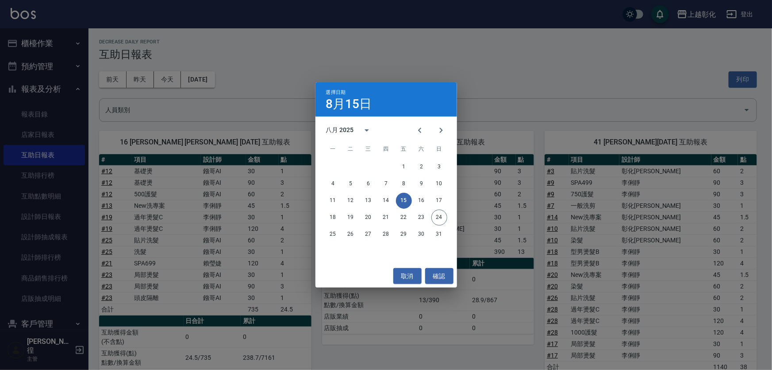
click at [216, 77] on div "選擇日期 8月15日 八月 2025 一 二 三 四 五 六 日 1 2 3 4 5 6 7 8 9 10 11 12 13 14 15 16 17 18 1…" at bounding box center [386, 185] width 772 height 370
click at [215, 73] on div "選擇日期 8月15日 八月 2025 一 二 三 四 五 六 日 1 2 3 4 5 6 7 8 9 10 11 12 13 14 15 16 17 18 1…" at bounding box center [386, 185] width 772 height 370
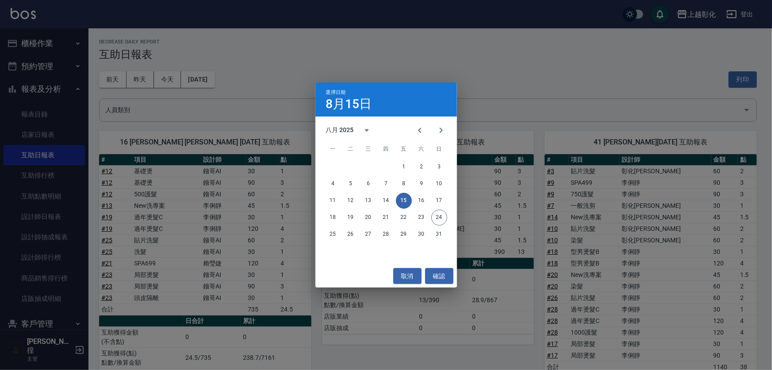
click at [214, 73] on div "選擇日期 8月15日 八月 2025 一 二 三 四 五 六 日 1 2 3 4 5 6 7 8 9 10 11 12 13 14 15 16 17 18 1…" at bounding box center [386, 185] width 772 height 370
click at [213, 68] on div "選擇日期 8月15日 八月 2025 一 二 三 四 五 六 日 1 2 3 4 5 6 7 8 9 10 11 12 13 14 15 16 17 18 1…" at bounding box center [386, 185] width 772 height 370
click at [423, 197] on button "16" at bounding box center [422, 201] width 16 height 16
click at [420, 199] on div "上越彰化 2025-08-15 互助日報表 列印時間： 2025-08-24-13:22 Decrease Daily Report 互助日報表 前天 昨天 …" at bounding box center [384, 318] width 768 height 637
click at [421, 199] on div "上越彰化 2025-08-15 互助日報表 列印時間： 2025-08-24-13:22 Decrease Daily Report 互助日報表 前天 昨天 …" at bounding box center [384, 318] width 768 height 637
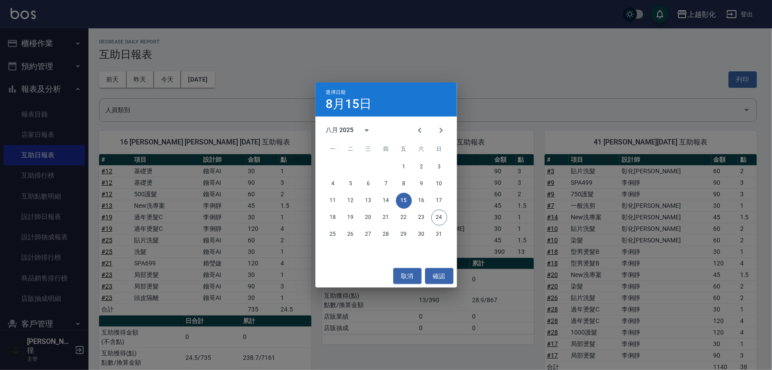
click at [421, 199] on div "上越彰化 2025-08-15 互助日報表 列印時間： 2025-08-24-13:22 Decrease Daily Report 互助日報表 前天 昨天 …" at bounding box center [384, 318] width 768 height 637
click at [422, 201] on div "上越彰化 2025-08-15 互助日報表 列印時間： 2025-08-24-13:22 Decrease Daily Report 互助日報表 前天 昨天 …" at bounding box center [384, 318] width 768 height 637
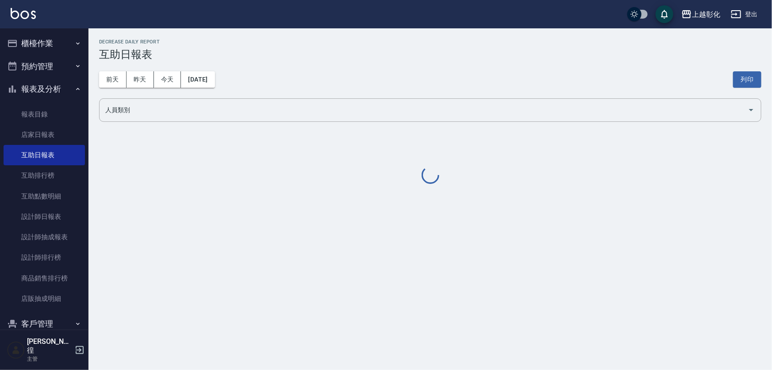
click at [424, 200] on div "上越彰化 2025-08-16 互助日報表 列印時間： 2025-08-24-13:22 Decrease Daily Report 互助日報表 前天 昨天 …" at bounding box center [386, 185] width 772 height 370
click at [424, 199] on div "上越彰化 2025-08-16 互助日報表 列印時間： 2025-08-24-13:22 Decrease Daily Report 互助日報表 前天 昨天 …" at bounding box center [386, 185] width 772 height 370
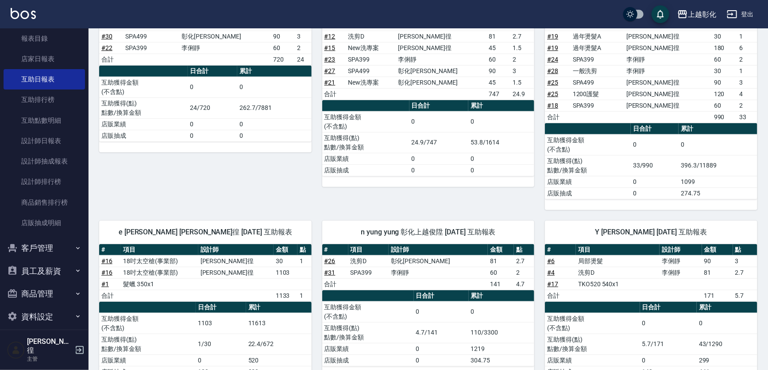
scroll to position [241, 0]
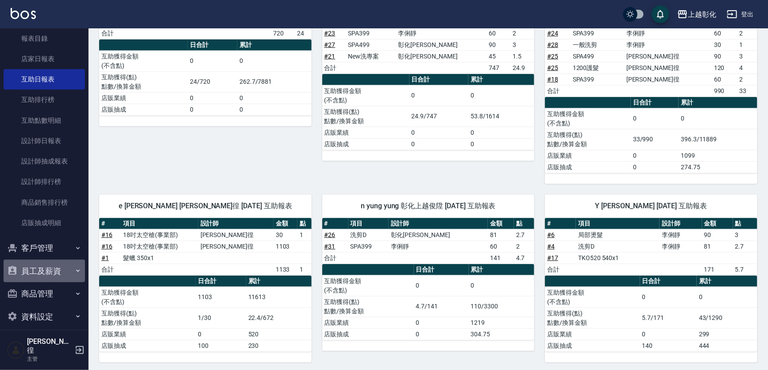
click at [46, 269] on button "員工及薪資" at bounding box center [44, 270] width 81 height 23
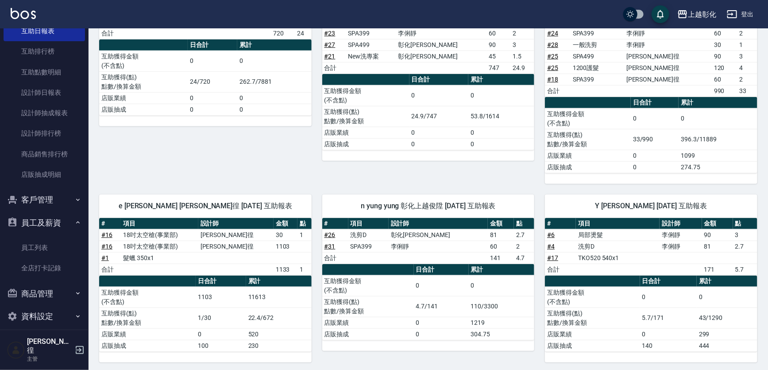
scroll to position [242, 0]
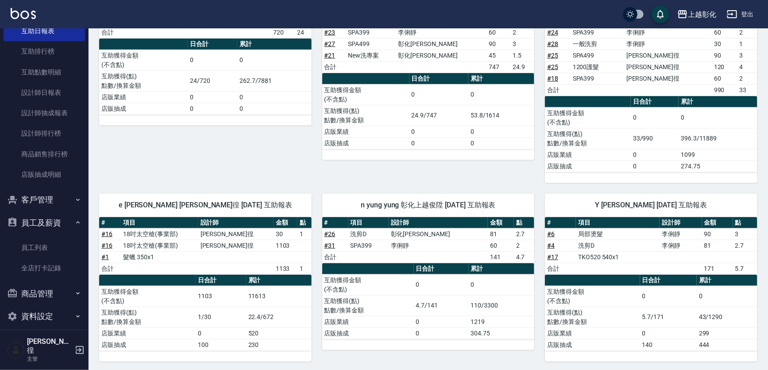
click at [57, 310] on button "資料設定" at bounding box center [44, 316] width 81 height 23
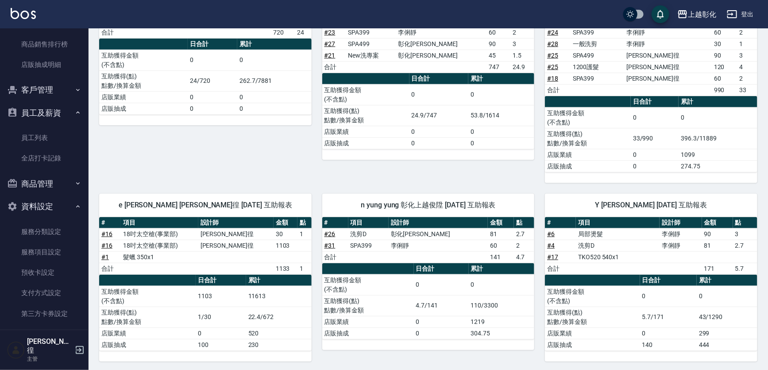
scroll to position [193, 0]
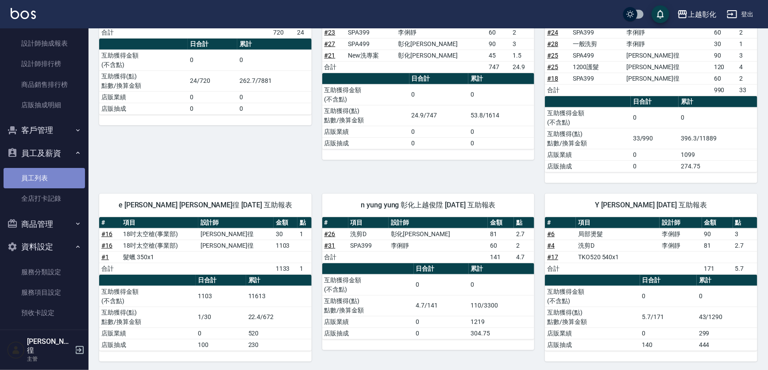
click at [52, 174] on link "員工列表" at bounding box center [44, 178] width 81 height 20
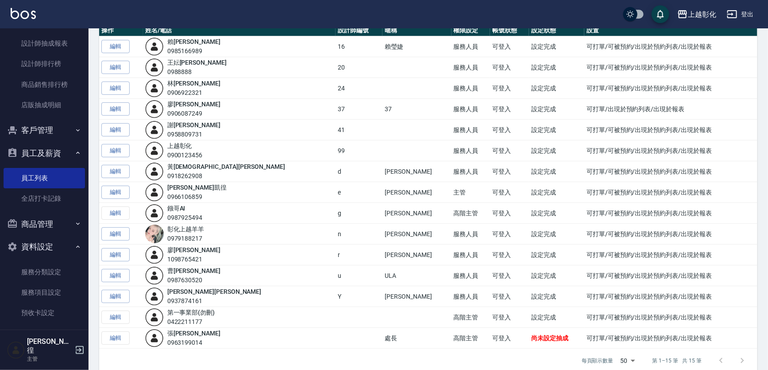
scroll to position [80, 0]
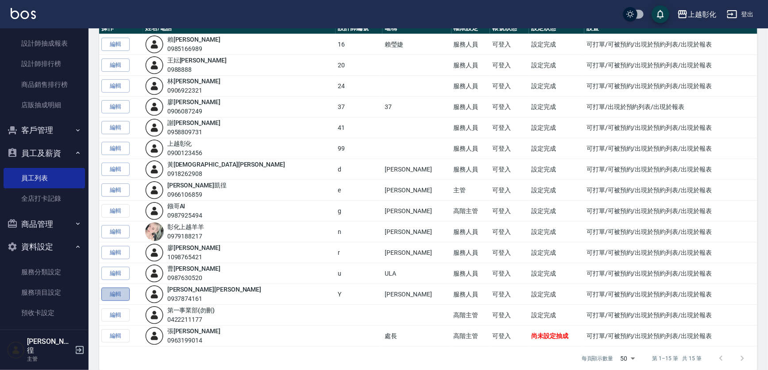
click at [118, 293] on link "編輯" at bounding box center [115, 294] width 28 height 14
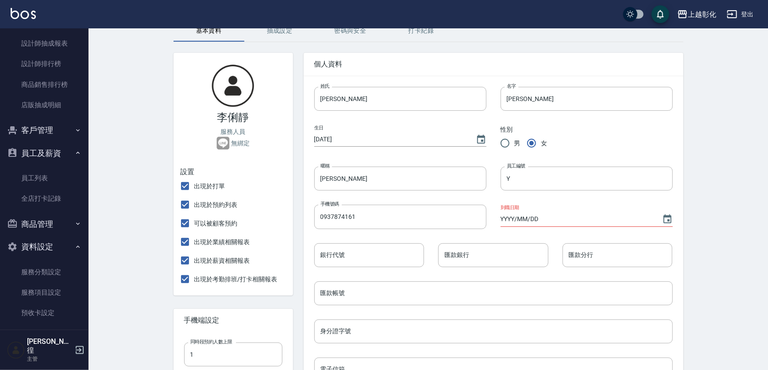
scroll to position [40, 0]
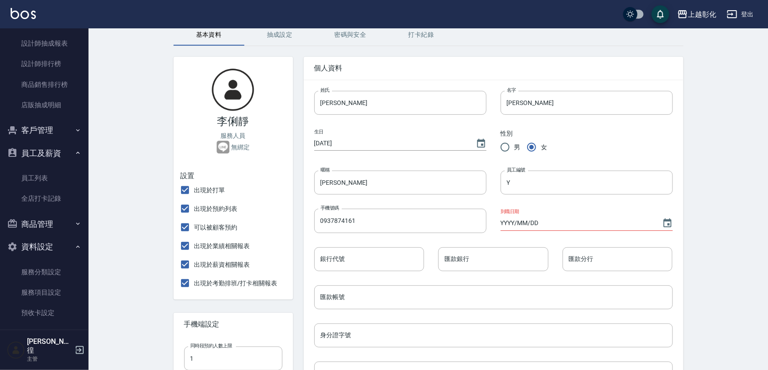
click at [354, 33] on button "密碼與安全" at bounding box center [350, 34] width 71 height 21
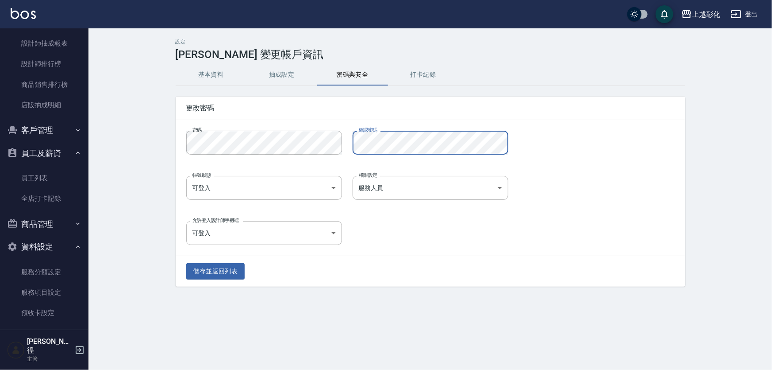
click at [313, 286] on div "儲存並返回列表" at bounding box center [431, 271] width 510 height 31
click at [220, 281] on div "儲存並返回列表" at bounding box center [431, 271] width 510 height 31
click at [220, 279] on button "儲存並返回列表" at bounding box center [215, 271] width 59 height 16
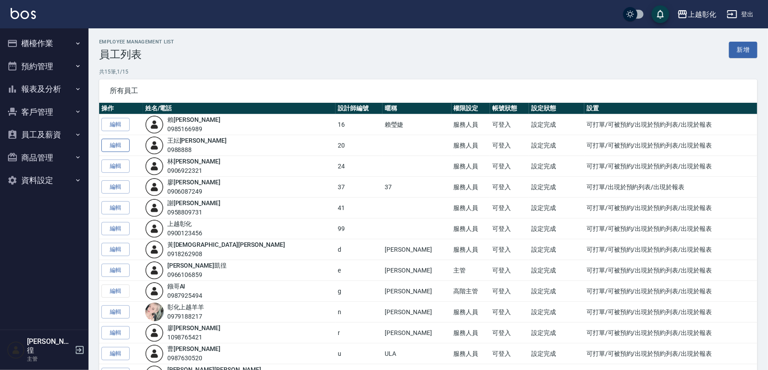
click at [125, 147] on link "編輯" at bounding box center [115, 146] width 28 height 14
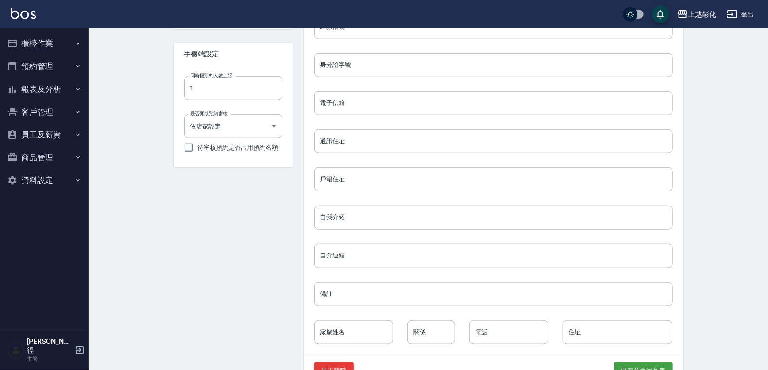
scroll to position [340, 0]
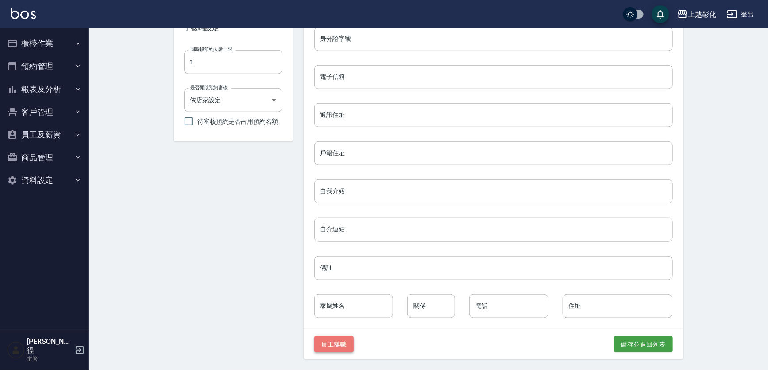
click at [323, 340] on button "員工離職" at bounding box center [334, 344] width 40 height 16
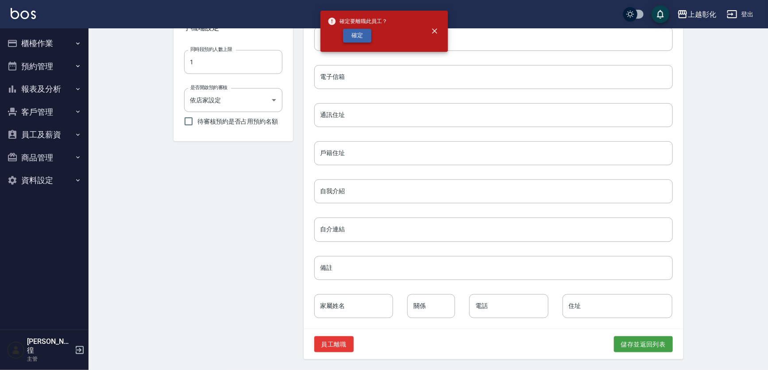
click at [351, 37] on button "確定" at bounding box center [357, 36] width 28 height 14
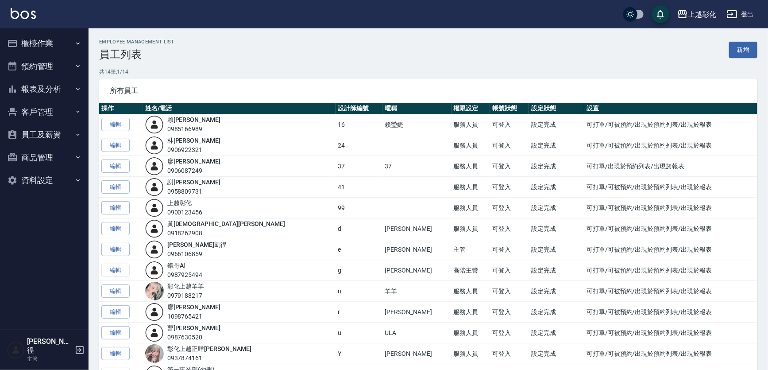
click at [42, 108] on button "客戶管理" at bounding box center [44, 111] width 81 height 23
click at [45, 129] on button "員工及薪資" at bounding box center [44, 134] width 81 height 23
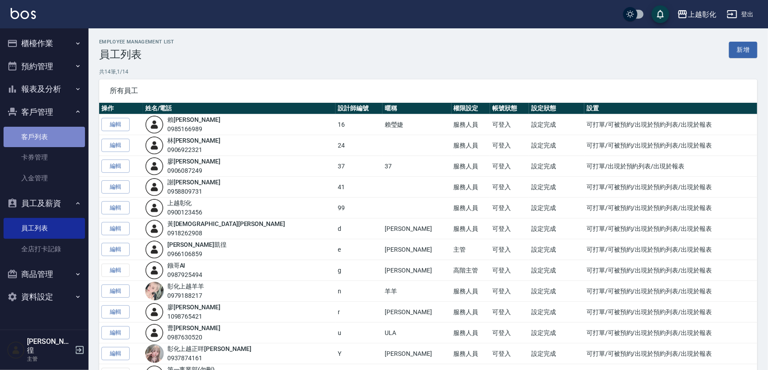
click at [68, 133] on link "客戶列表" at bounding box center [44, 137] width 81 height 20
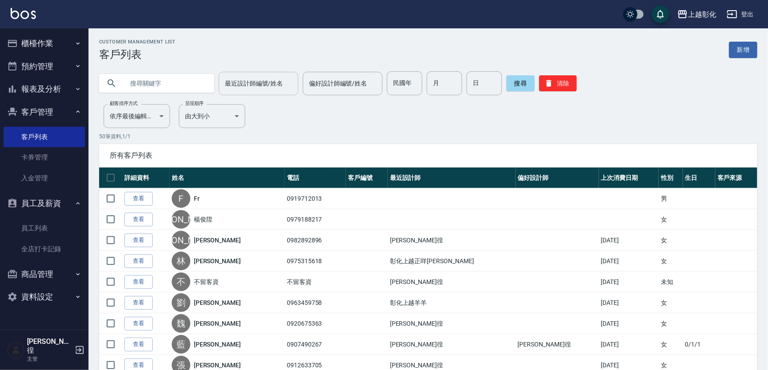
click at [234, 82] on div "最近設計師編號/姓名 最近設計師編號/姓名" at bounding box center [259, 83] width 80 height 23
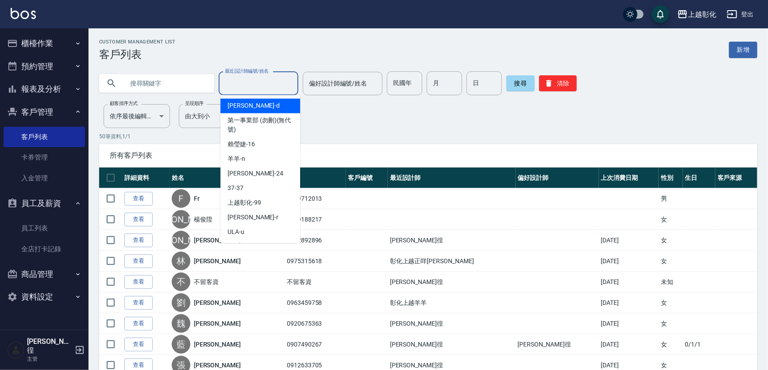
click at [198, 79] on input "text" at bounding box center [165, 83] width 83 height 24
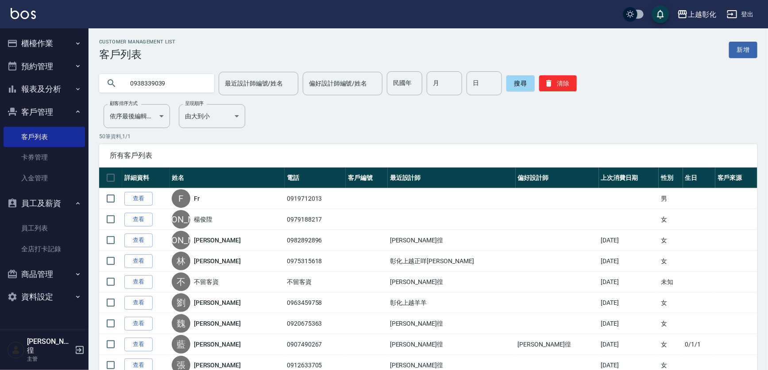
type input "0938339039"
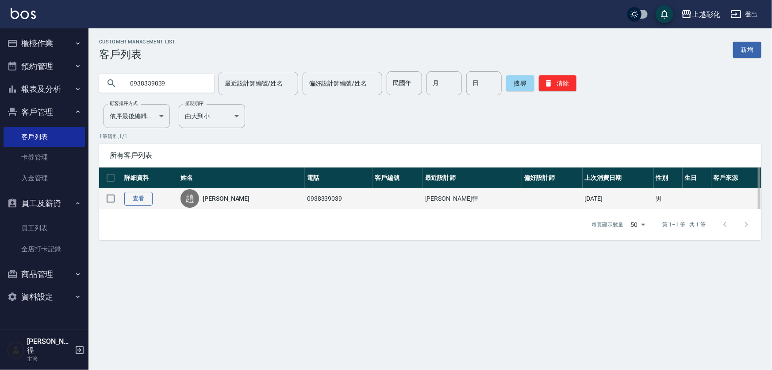
click at [147, 194] on link "查看" at bounding box center [138, 199] width 28 height 14
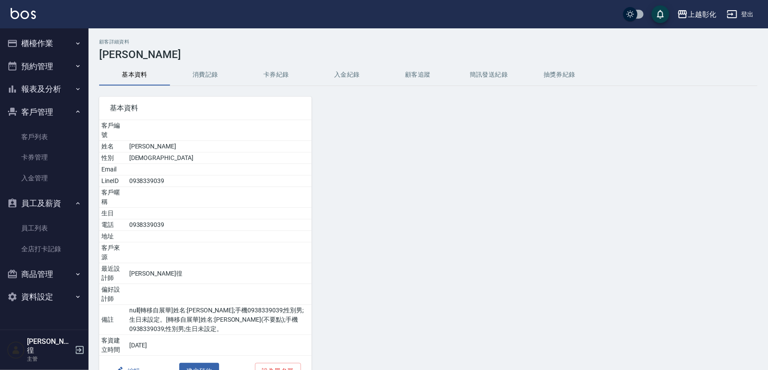
click at [359, 67] on button "入金紀錄" at bounding box center [347, 74] width 71 height 21
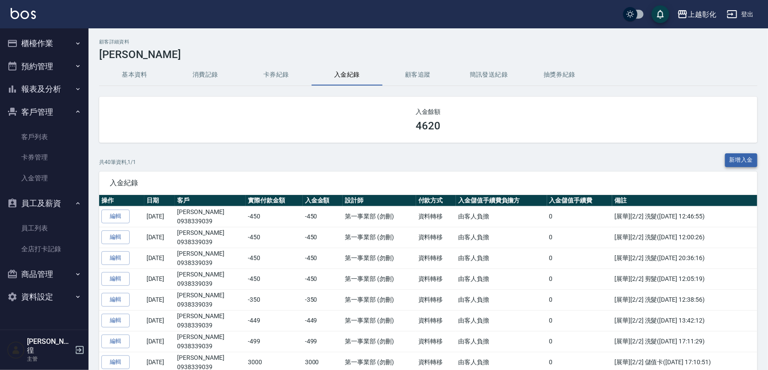
click at [734, 163] on button "新增入金" at bounding box center [741, 160] width 33 height 14
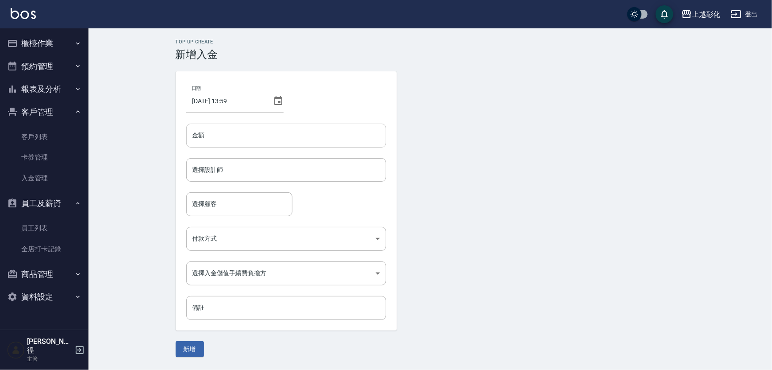
click at [203, 133] on input "金額" at bounding box center [286, 136] width 200 height 24
type input "-450"
click at [309, 170] on input "選擇設計師" at bounding box center [286, 169] width 192 height 15
type input "allen-e"
click at [289, 199] on input "選擇顧客" at bounding box center [239, 203] width 98 height 15
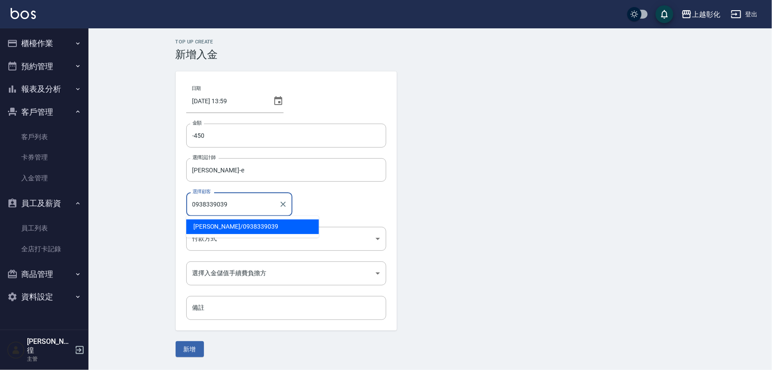
click at [243, 228] on span "趙恆慶 / 0938339039" at bounding box center [252, 226] width 133 height 15
type input "趙恆慶/0938339039"
click at [240, 237] on body "上越彰化 登出 櫃檯作業 打帳單 帳單列表 現金收支登錄 材料自購登錄 每日結帳 排班表 現場電腦打卡 預約管理 預約管理 單日預約紀錄 單週預約紀錄 報表及…" at bounding box center [386, 185] width 772 height 370
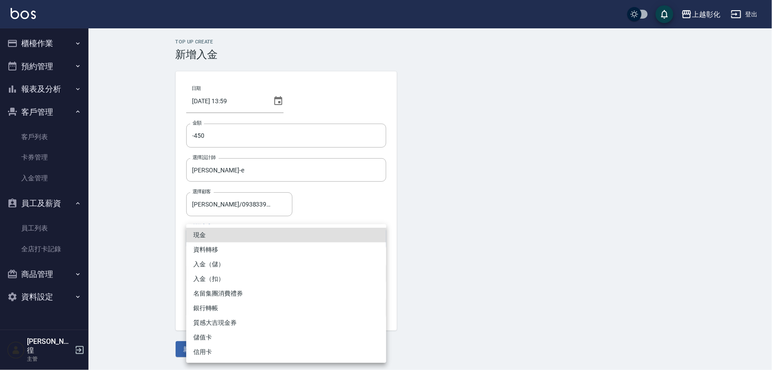
click at [221, 277] on li "入金（扣）" at bounding box center [286, 278] width 200 height 15
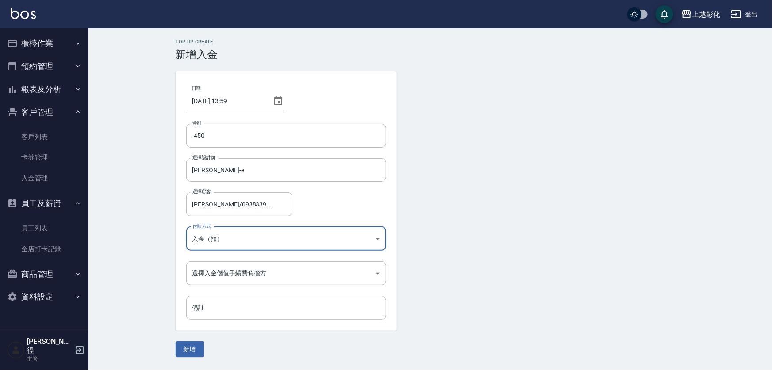
type input "入金（扣）"
click at [213, 270] on li "入金（扣）" at bounding box center [287, 266] width 150 height 8
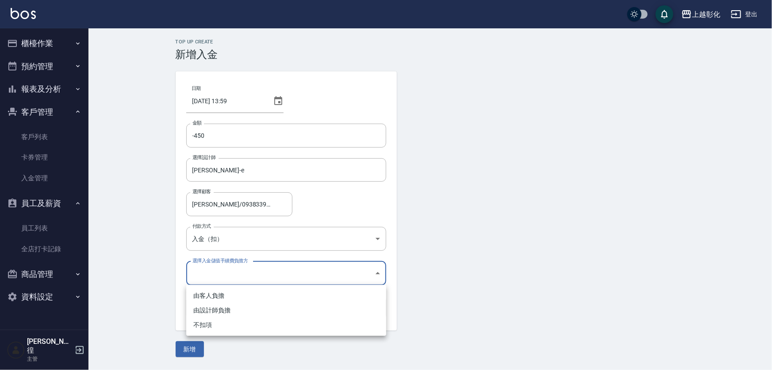
click at [213, 271] on body "上越彰化 登出 櫃檯作業 打帳單 帳單列表 現金收支登錄 材料自購登錄 每日結帳 排班表 現場電腦打卡 預約管理 預約管理 單日預約紀錄 單週預約紀錄 報表及…" at bounding box center [386, 185] width 772 height 370
click at [213, 329] on li "不扣項" at bounding box center [286, 324] width 200 height 15
type input "WITHOUTHANDLINGFEE"
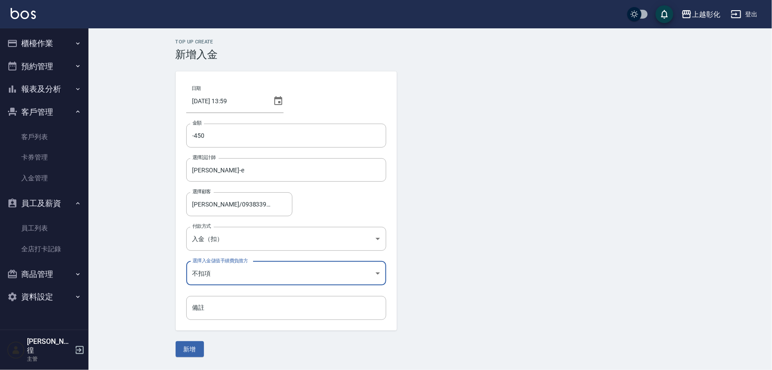
click at [191, 344] on button "新增" at bounding box center [190, 349] width 28 height 16
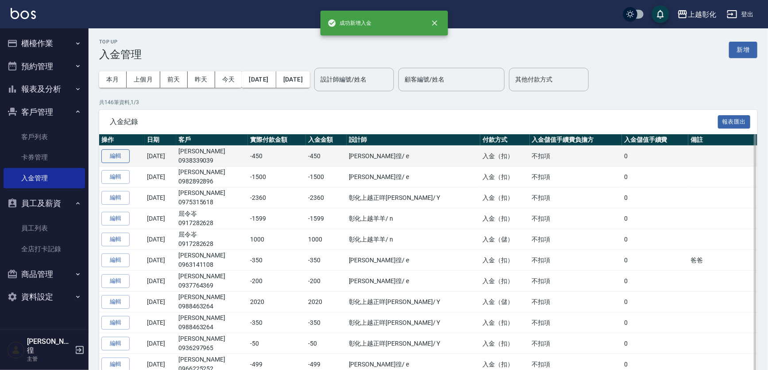
click at [113, 156] on button "編輯" at bounding box center [115, 156] width 28 height 14
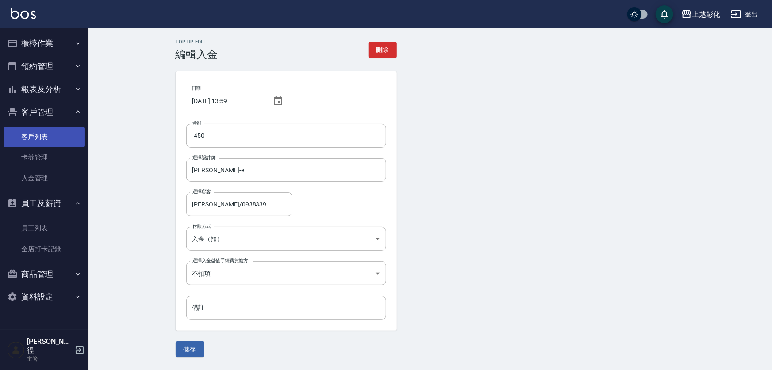
click at [31, 139] on link "客戶列表" at bounding box center [44, 137] width 81 height 20
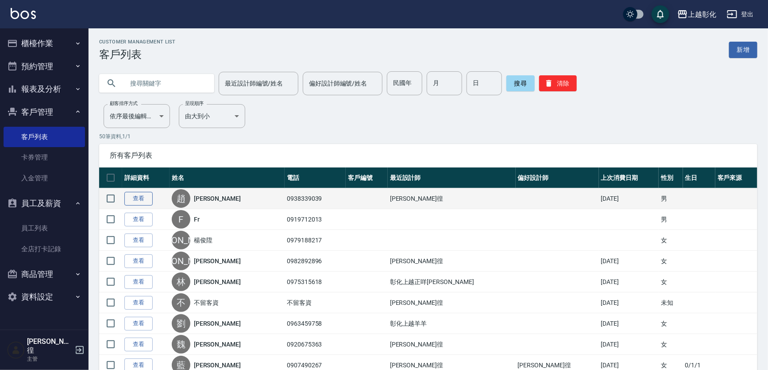
click at [133, 197] on link "查看" at bounding box center [138, 199] width 28 height 14
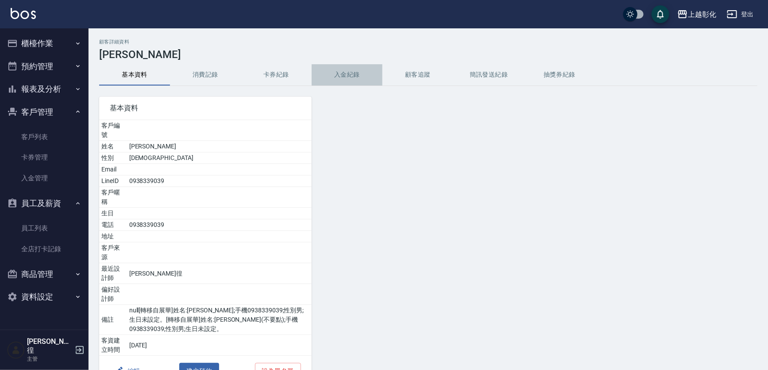
click at [341, 70] on button "入金紀錄" at bounding box center [347, 74] width 71 height 21
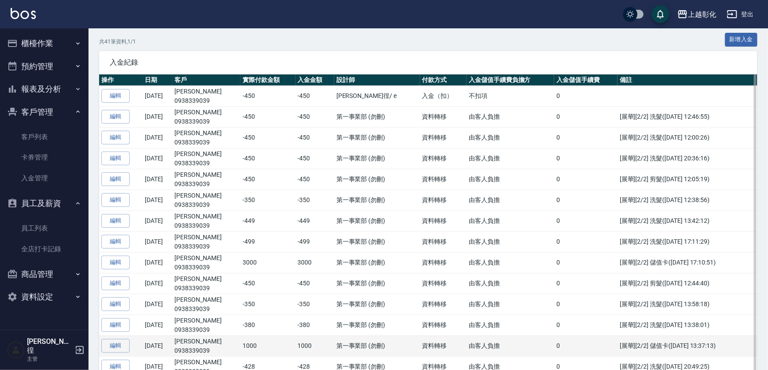
scroll to position [80, 0]
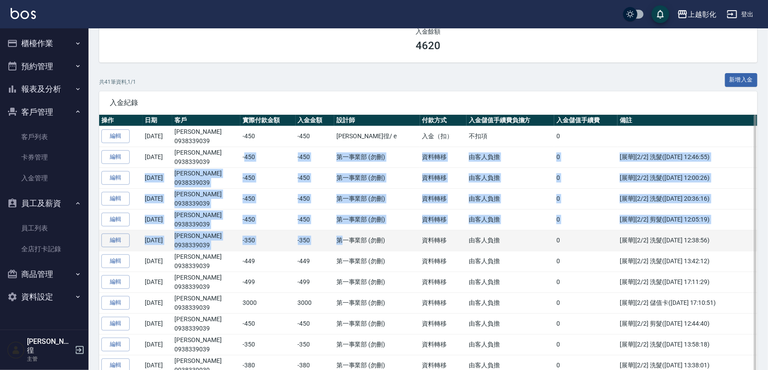
drag, startPoint x: 248, startPoint y: 150, endPoint x: 344, endPoint y: 248, distance: 137.1
click at [344, 248] on td "第一事業部 (勿刪)" at bounding box center [377, 240] width 86 height 21
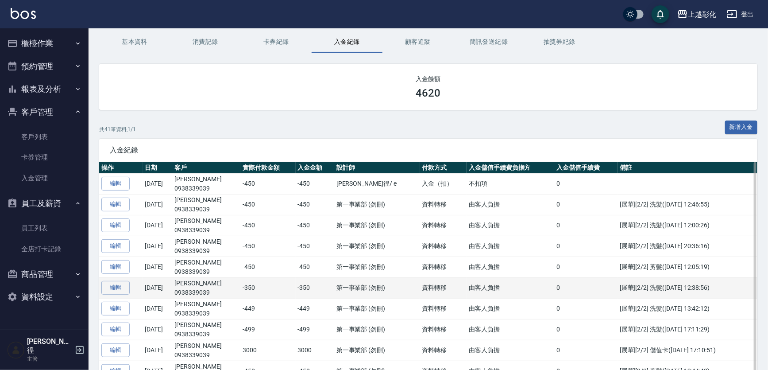
scroll to position [0, 0]
